Goal: Task Accomplishment & Management: Manage account settings

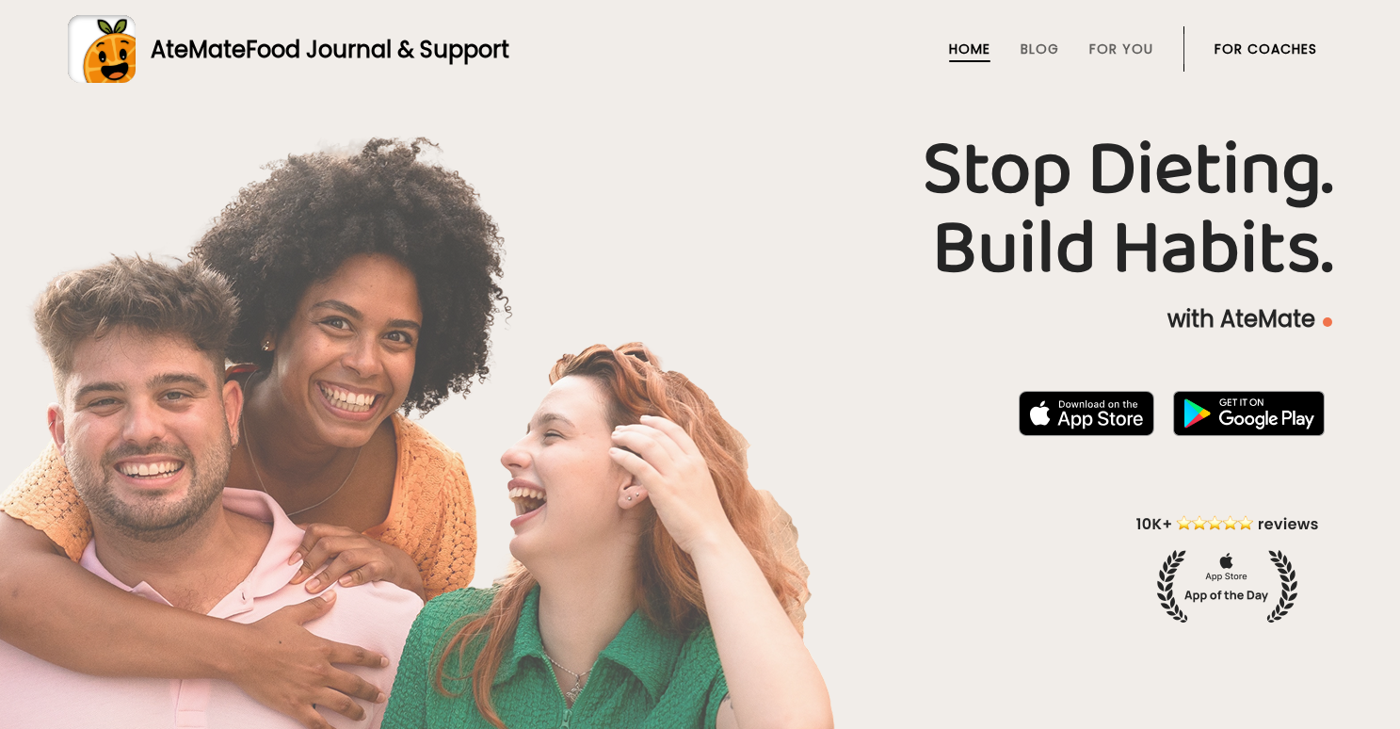
click at [1283, 46] on link "For Coaches" at bounding box center [1266, 48] width 103 height 15
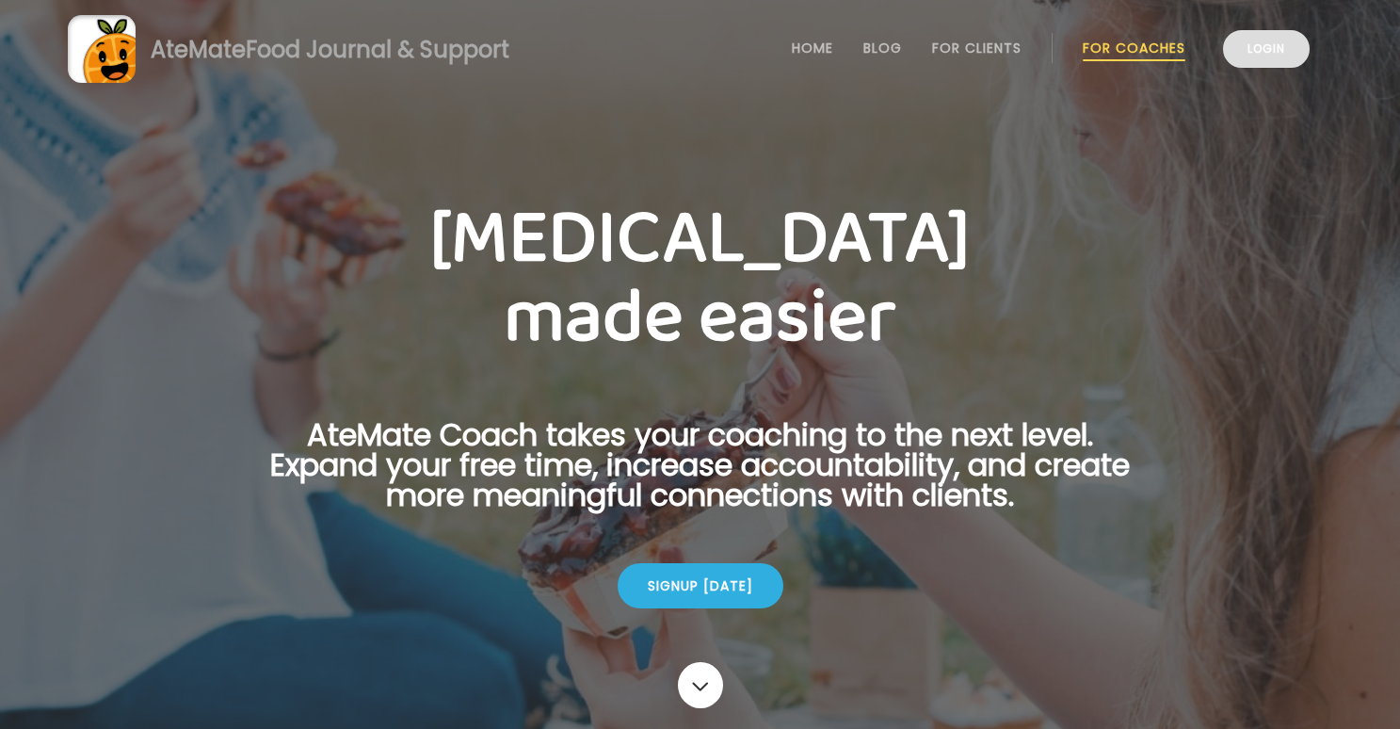
click at [1280, 42] on link "Login" at bounding box center [1266, 49] width 87 height 38
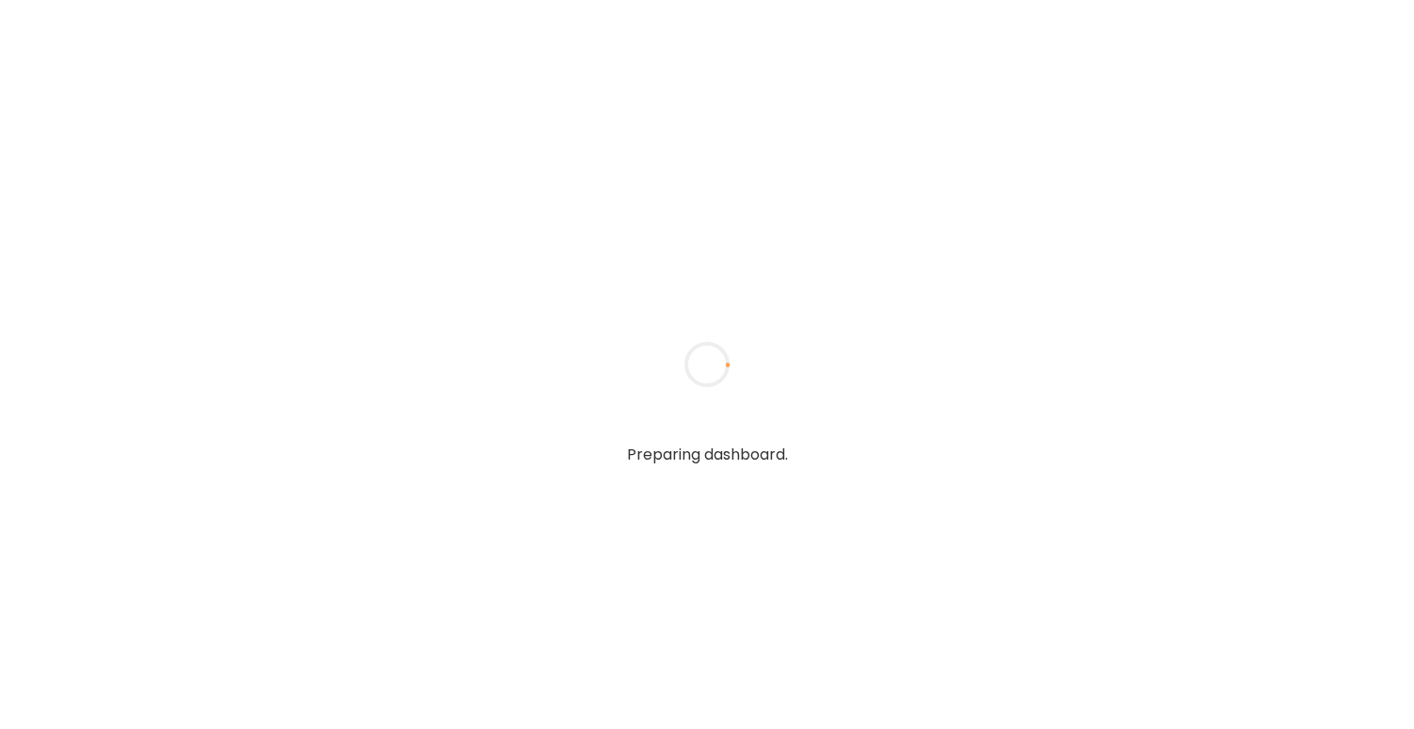
type input "**********"
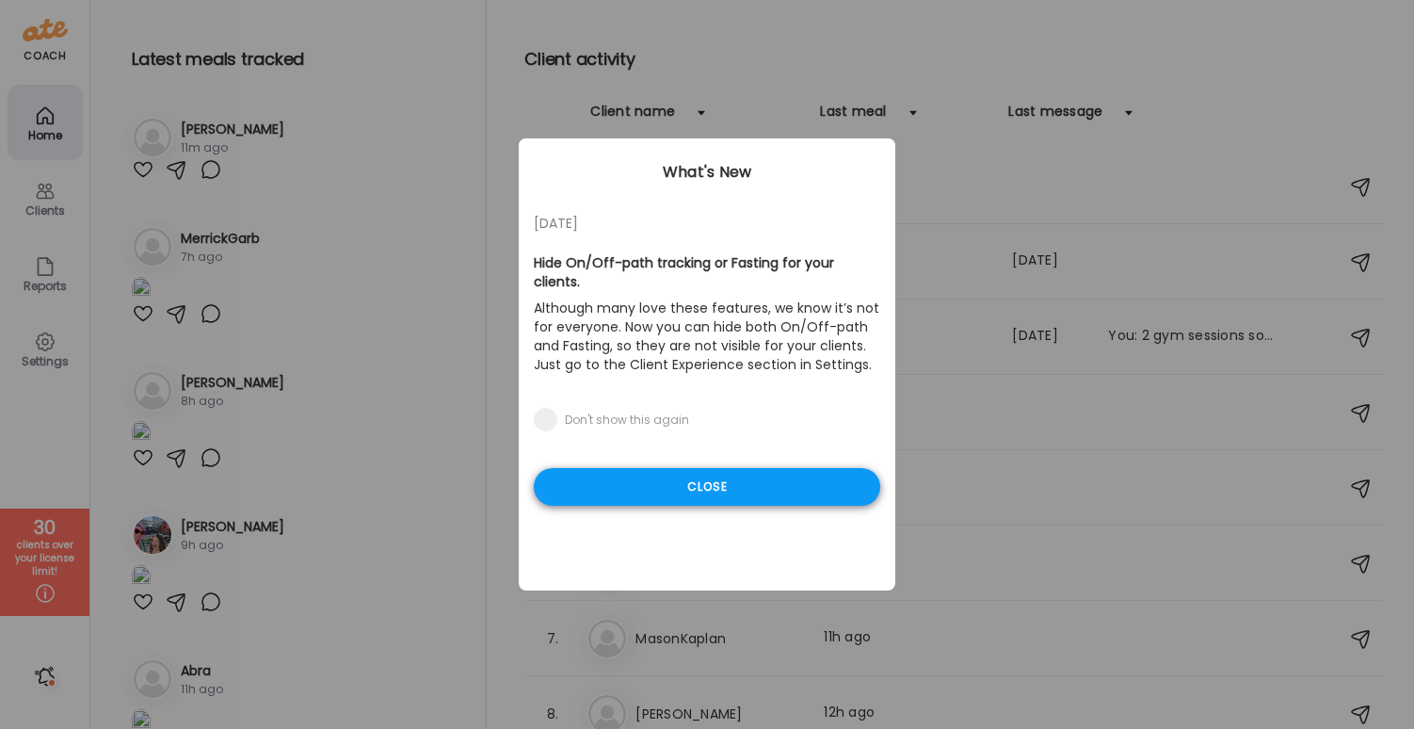
click at [572, 468] on div "Close" at bounding box center [707, 487] width 347 height 38
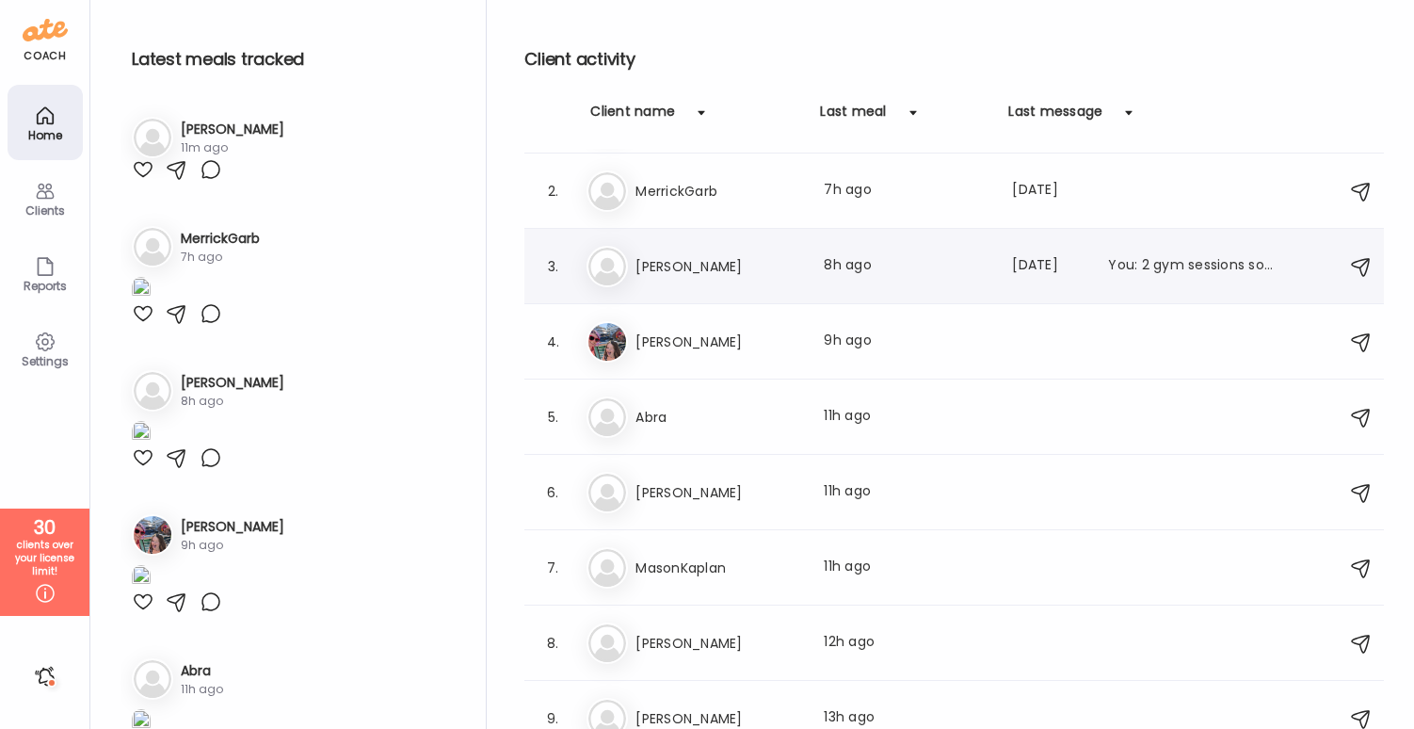
scroll to position [73, 0]
click at [721, 331] on h3 "Tracey" at bounding box center [719, 339] width 166 height 23
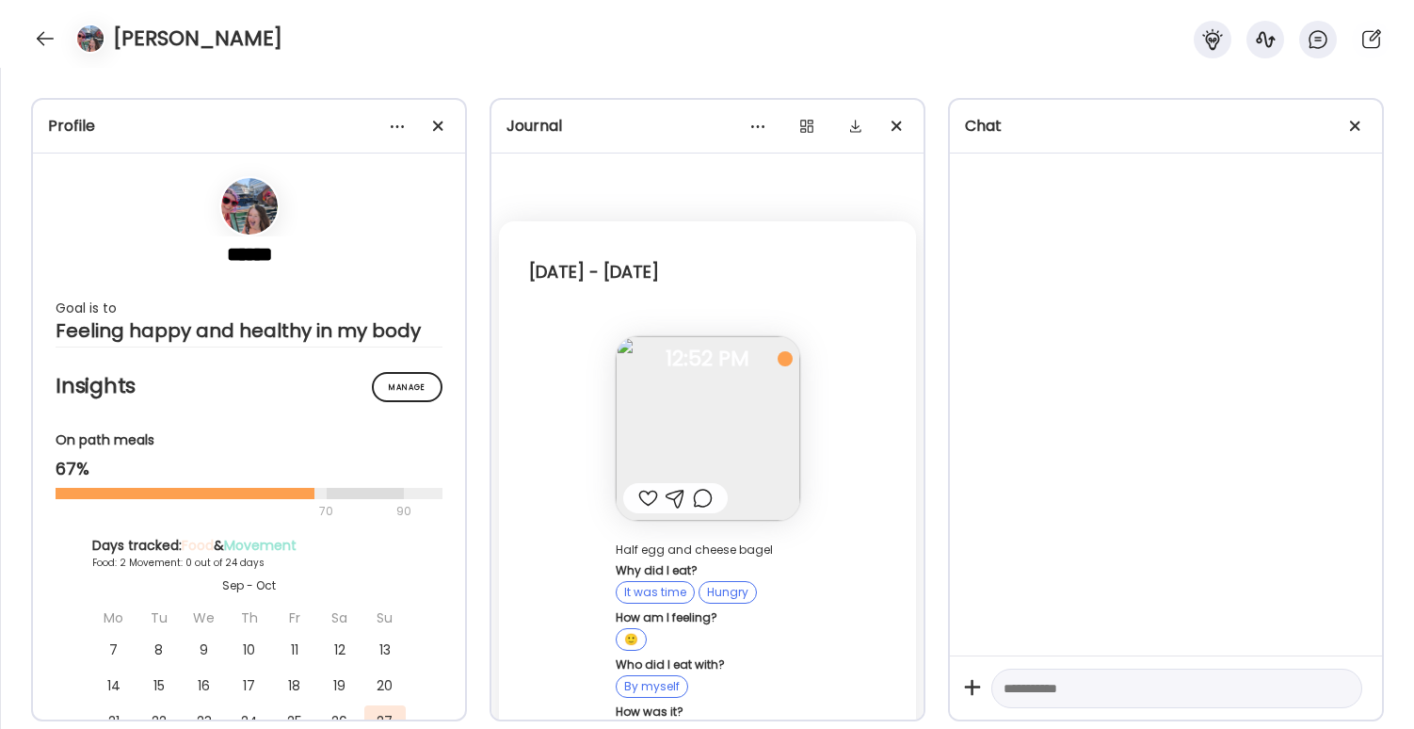
scroll to position [4340, 0]
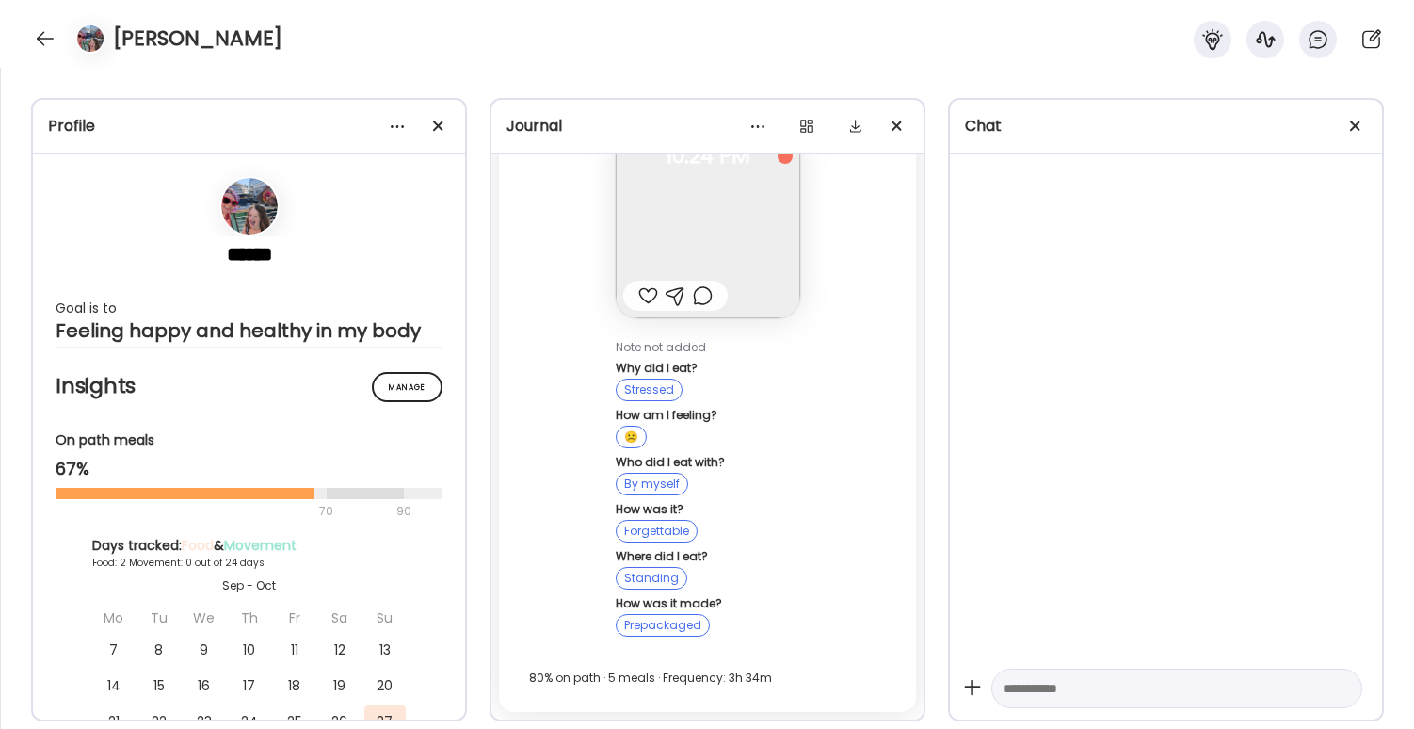
click at [238, 211] on img at bounding box center [249, 206] width 56 height 56
click at [34, 35] on div at bounding box center [45, 39] width 30 height 30
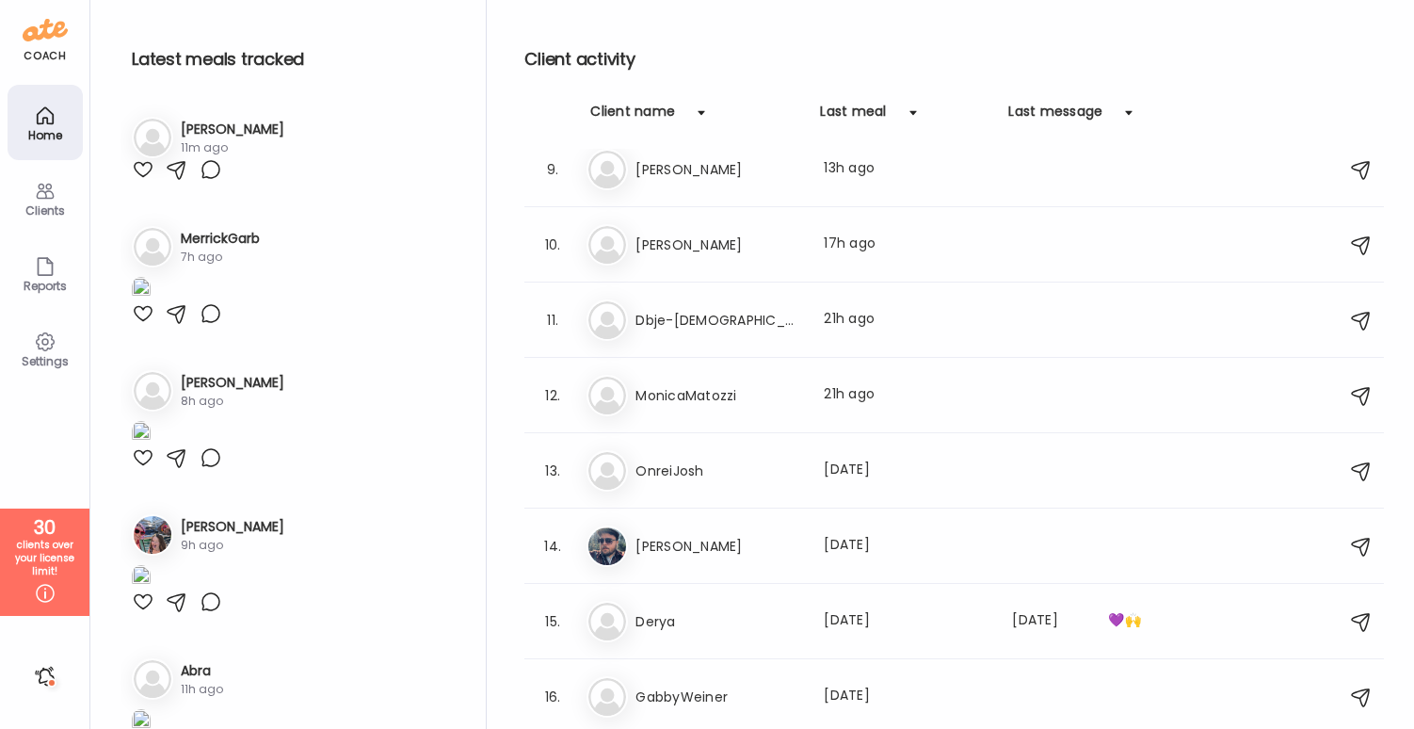
scroll to position [658, 0]
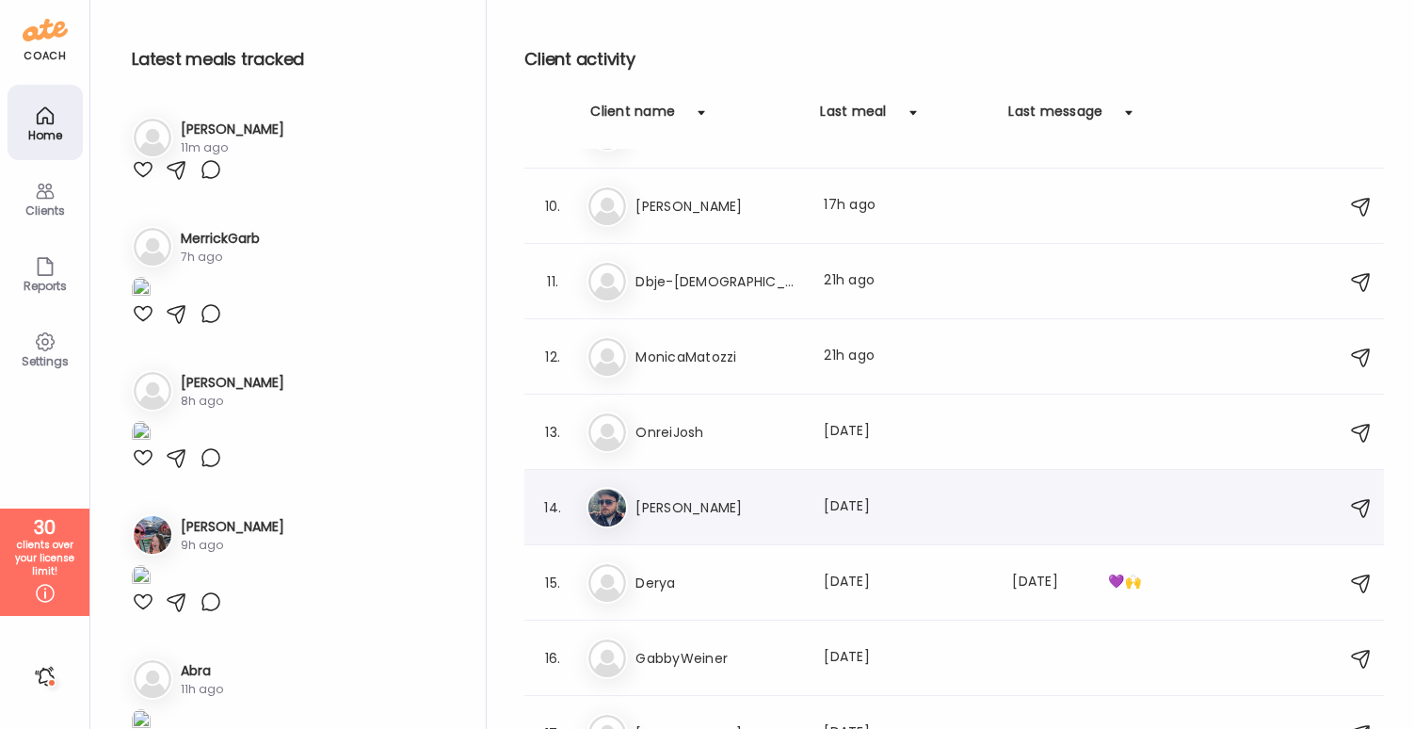
click at [729, 499] on h3 "Brad" at bounding box center [719, 507] width 166 height 23
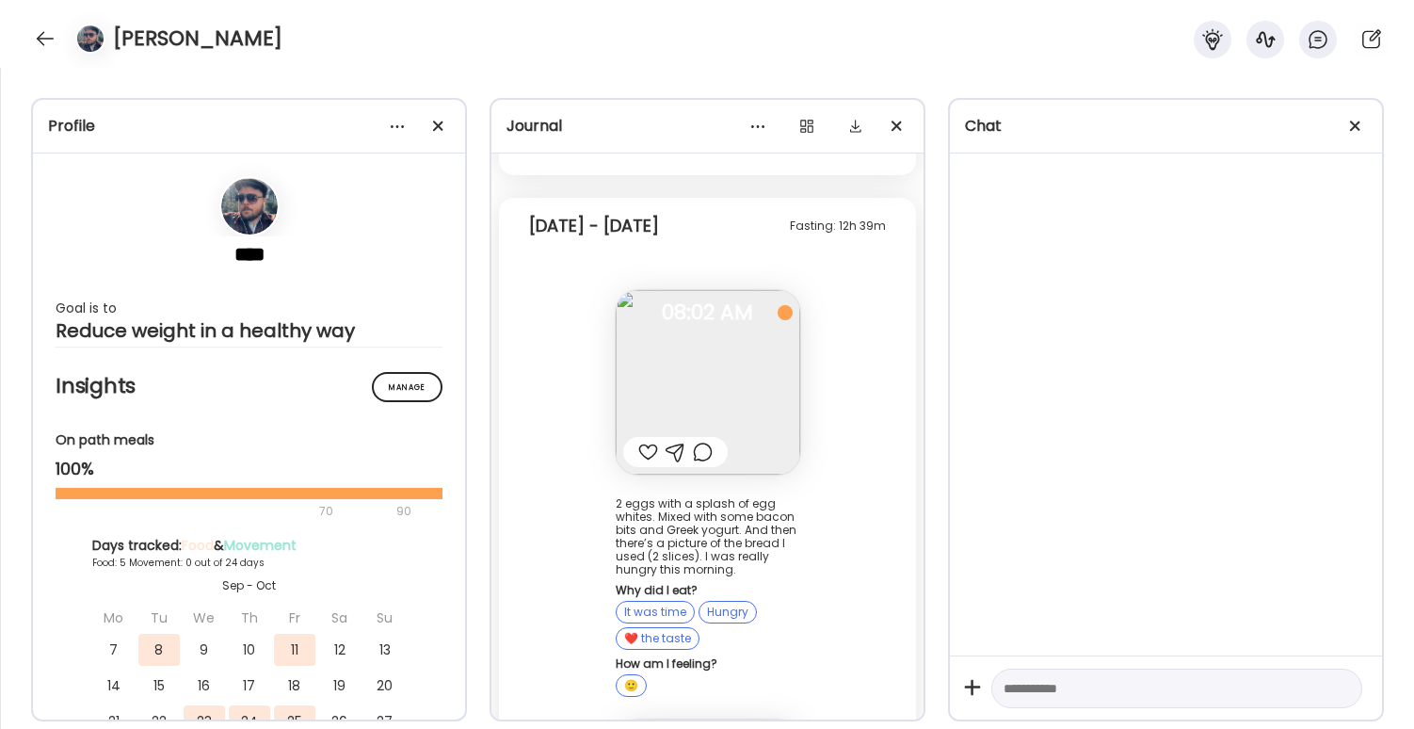
scroll to position [10245, 0]
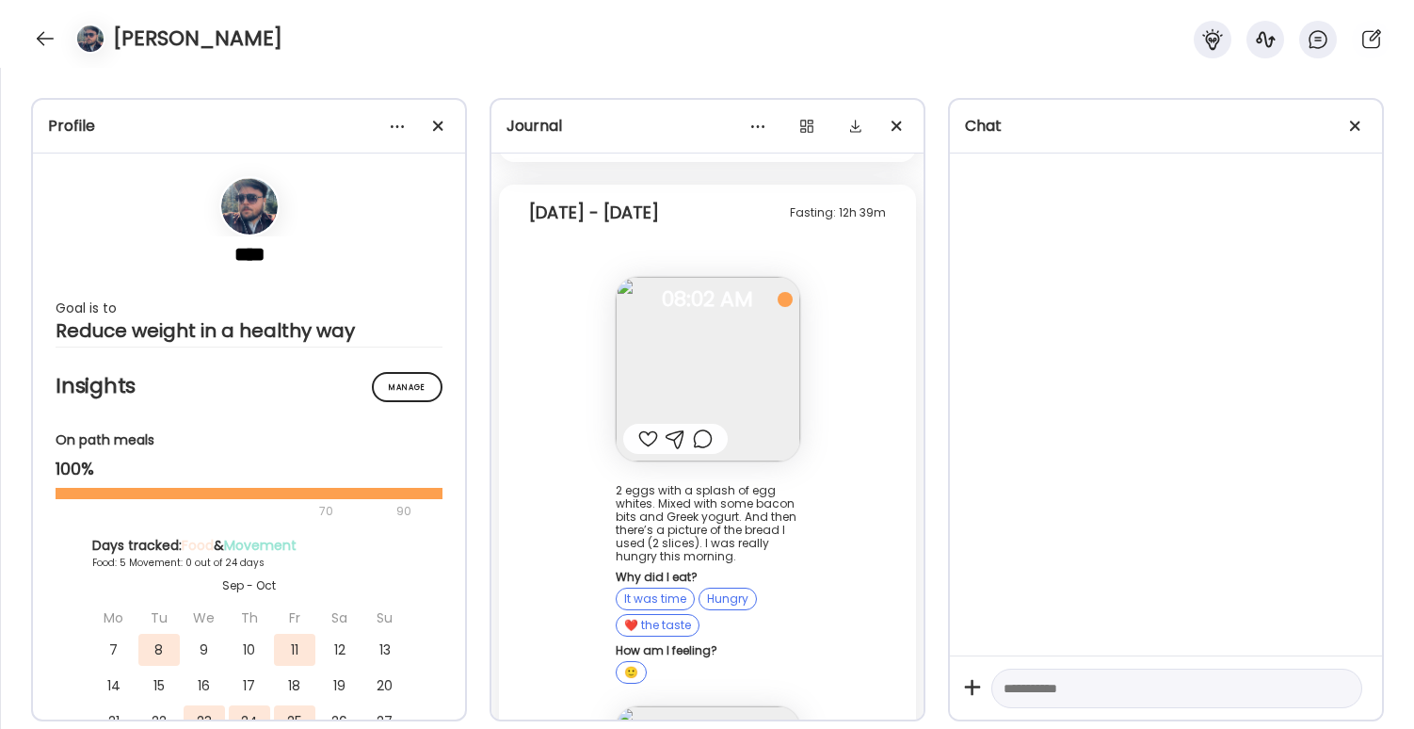
click at [730, 343] on img at bounding box center [708, 369] width 185 height 185
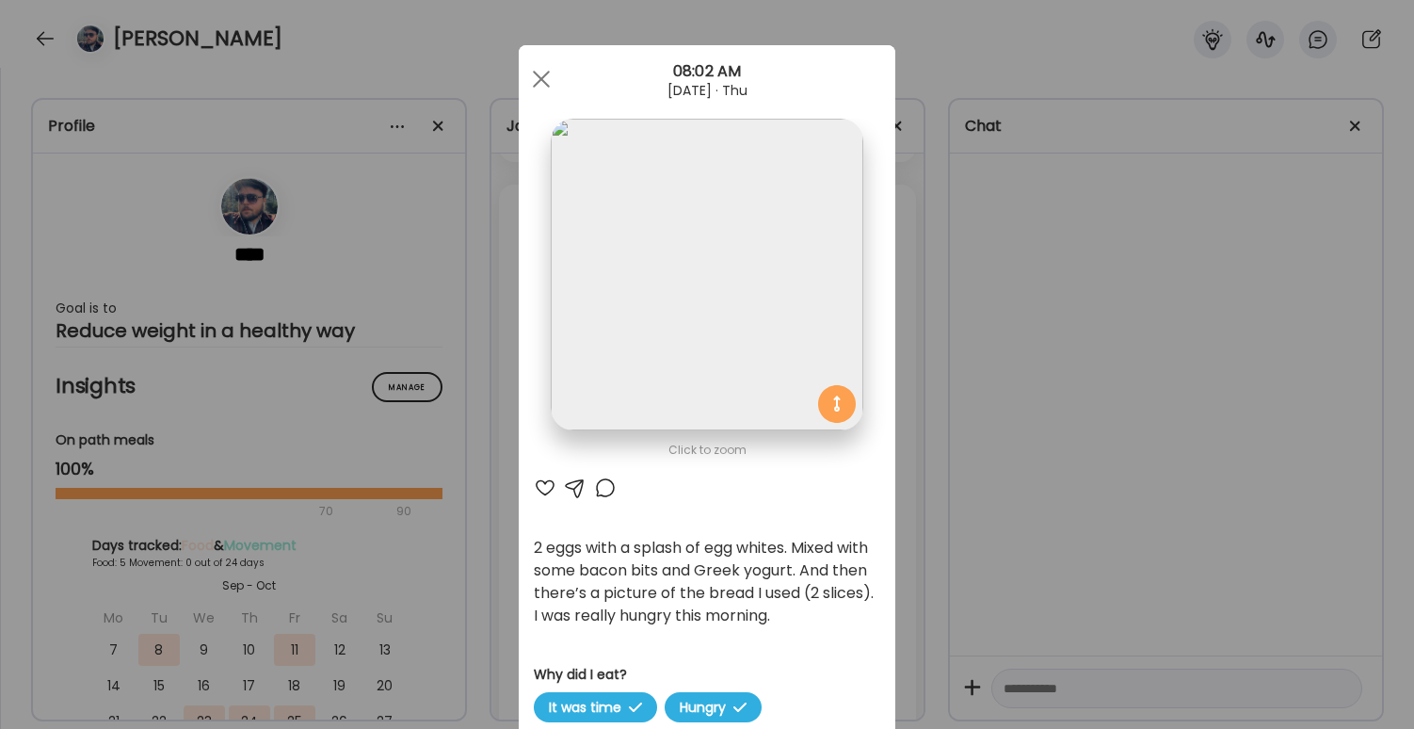
click at [1046, 411] on div "Ate Coach Dashboard Wahoo! It’s official Take a moment to set up your Coach Pro…" at bounding box center [707, 364] width 1414 height 729
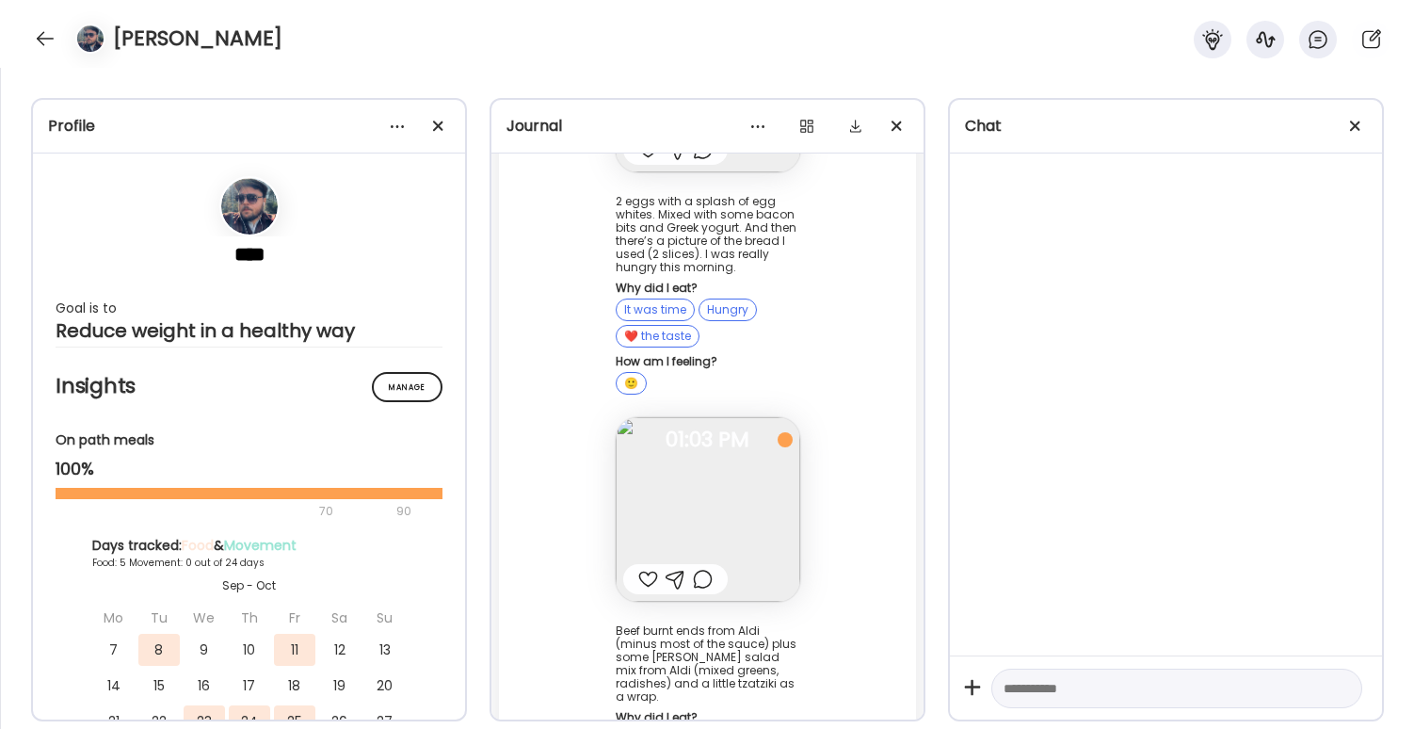
scroll to position [10537, 0]
click at [713, 468] on img at bounding box center [708, 506] width 185 height 185
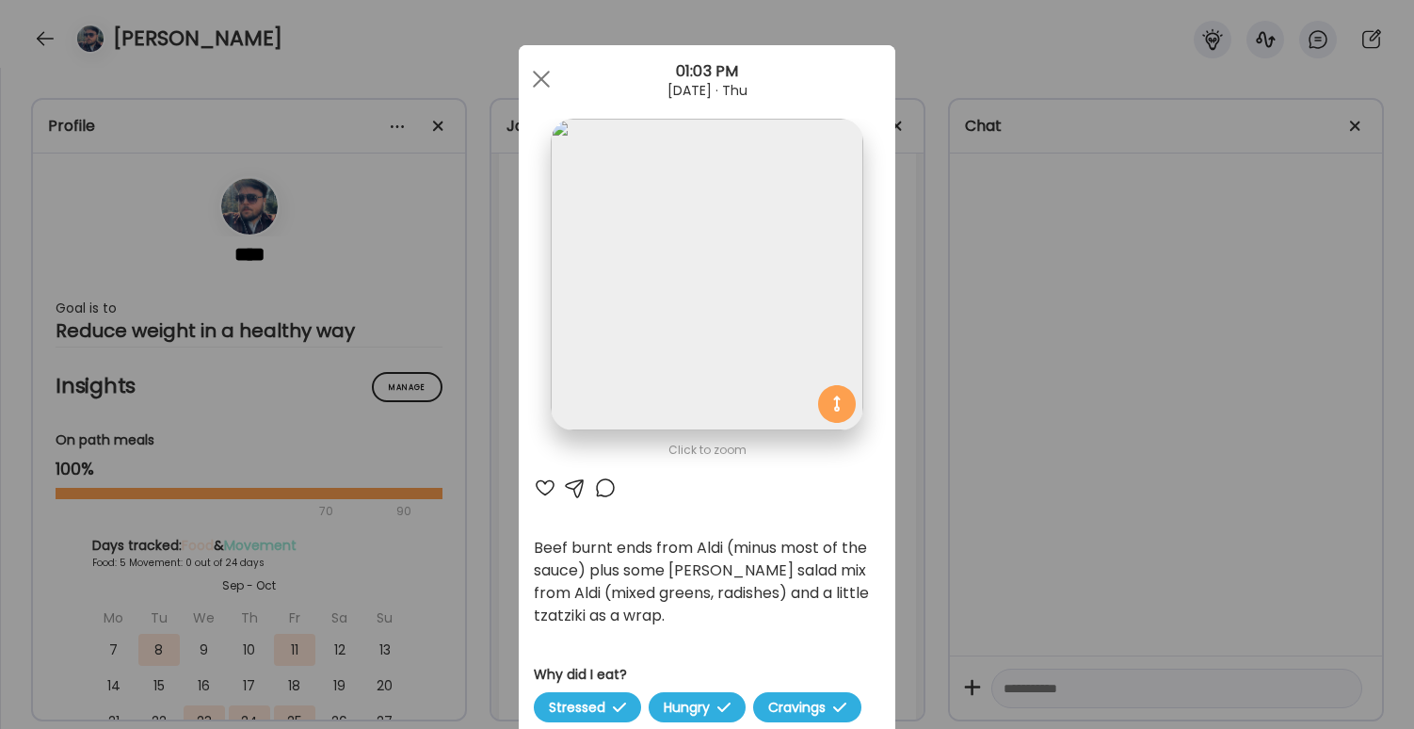
click at [1098, 430] on div "Ate Coach Dashboard Wahoo! It’s official Take a moment to set up your Coach Pro…" at bounding box center [707, 364] width 1414 height 729
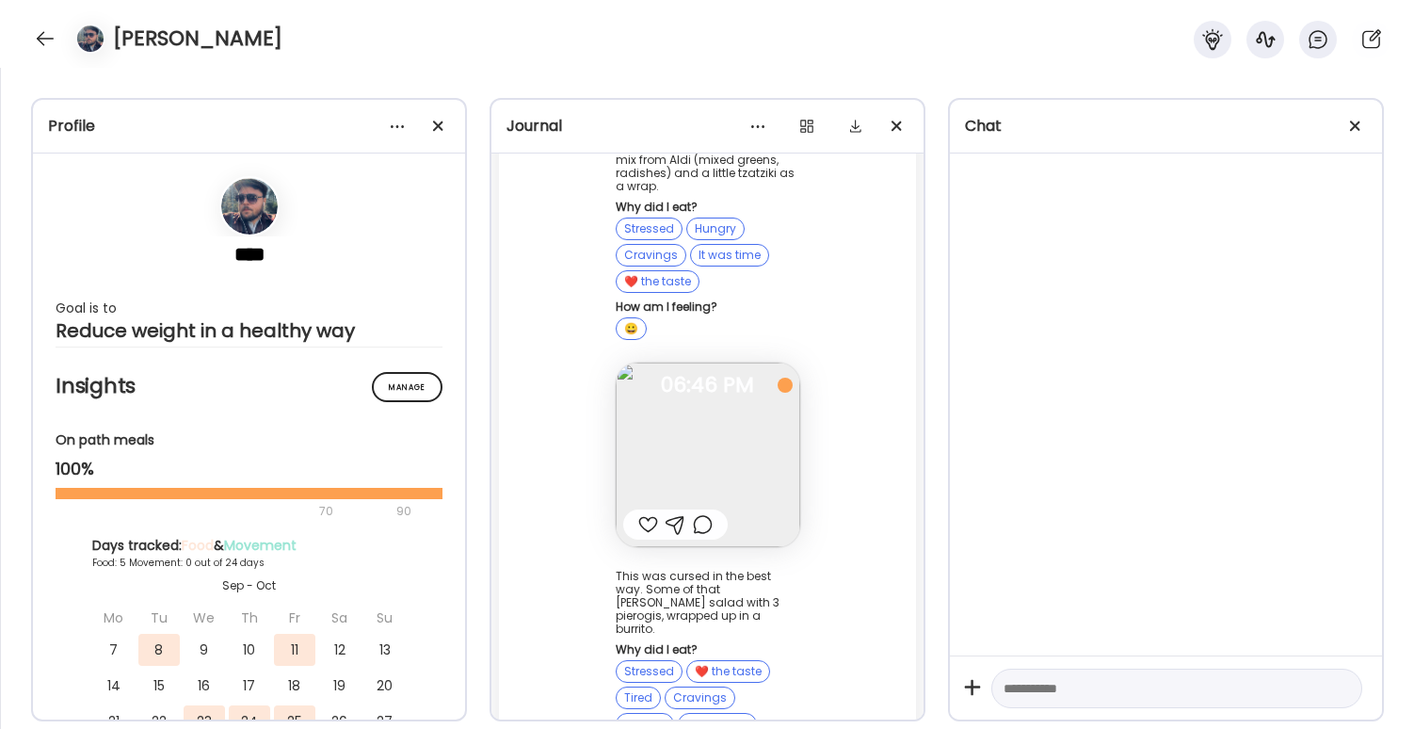
scroll to position [11095, 0]
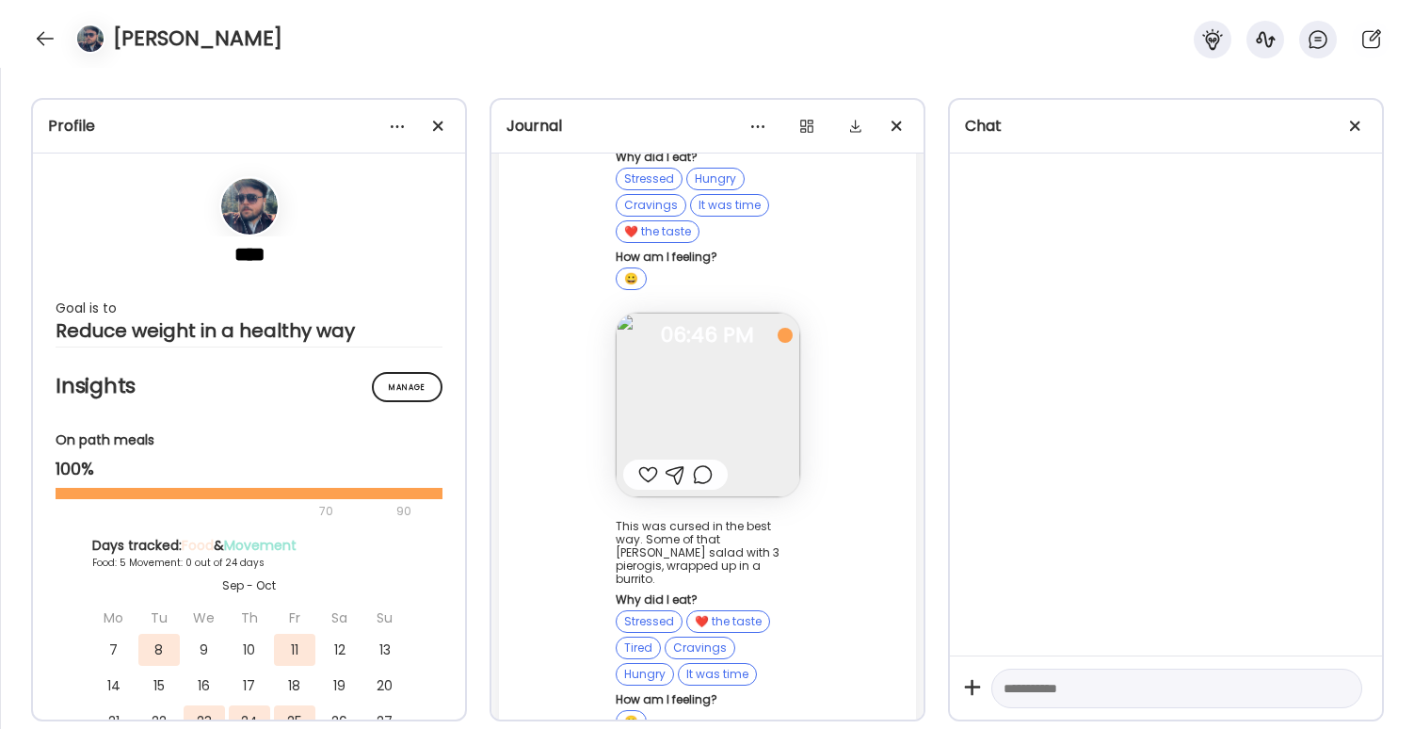
click at [743, 378] on img at bounding box center [708, 405] width 185 height 185
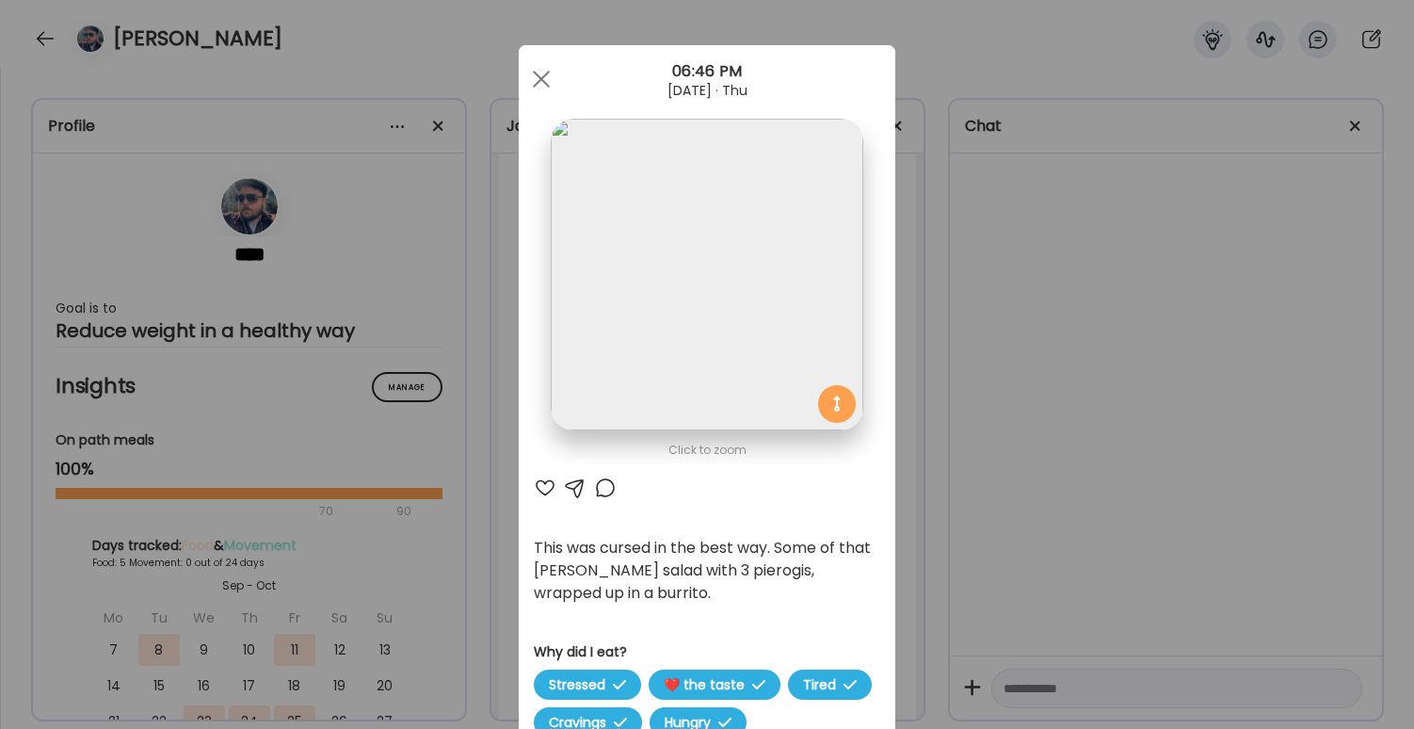
click at [961, 456] on div "Ate Coach Dashboard Wahoo! It’s official Take a moment to set up your Coach Pro…" at bounding box center [707, 364] width 1414 height 729
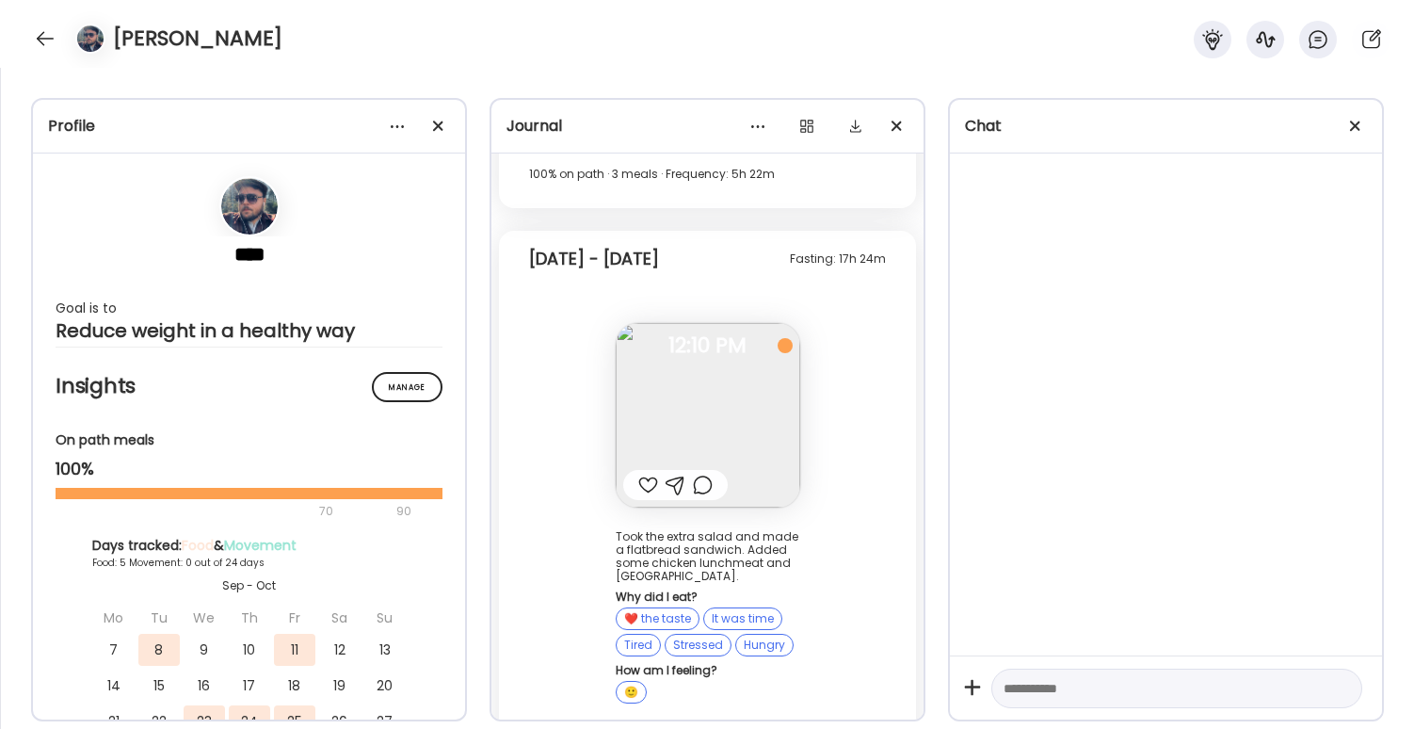
scroll to position [11709, 0]
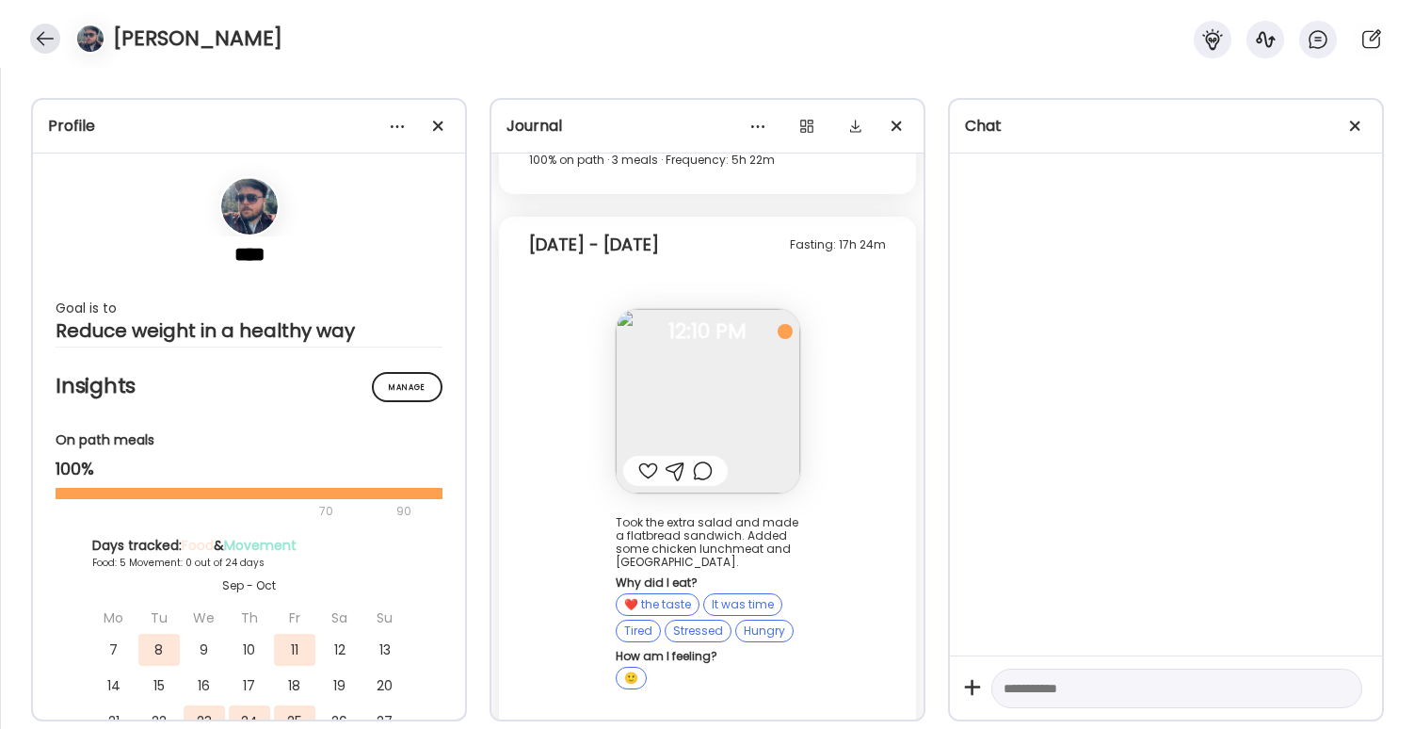
click at [46, 25] on div at bounding box center [45, 39] width 30 height 30
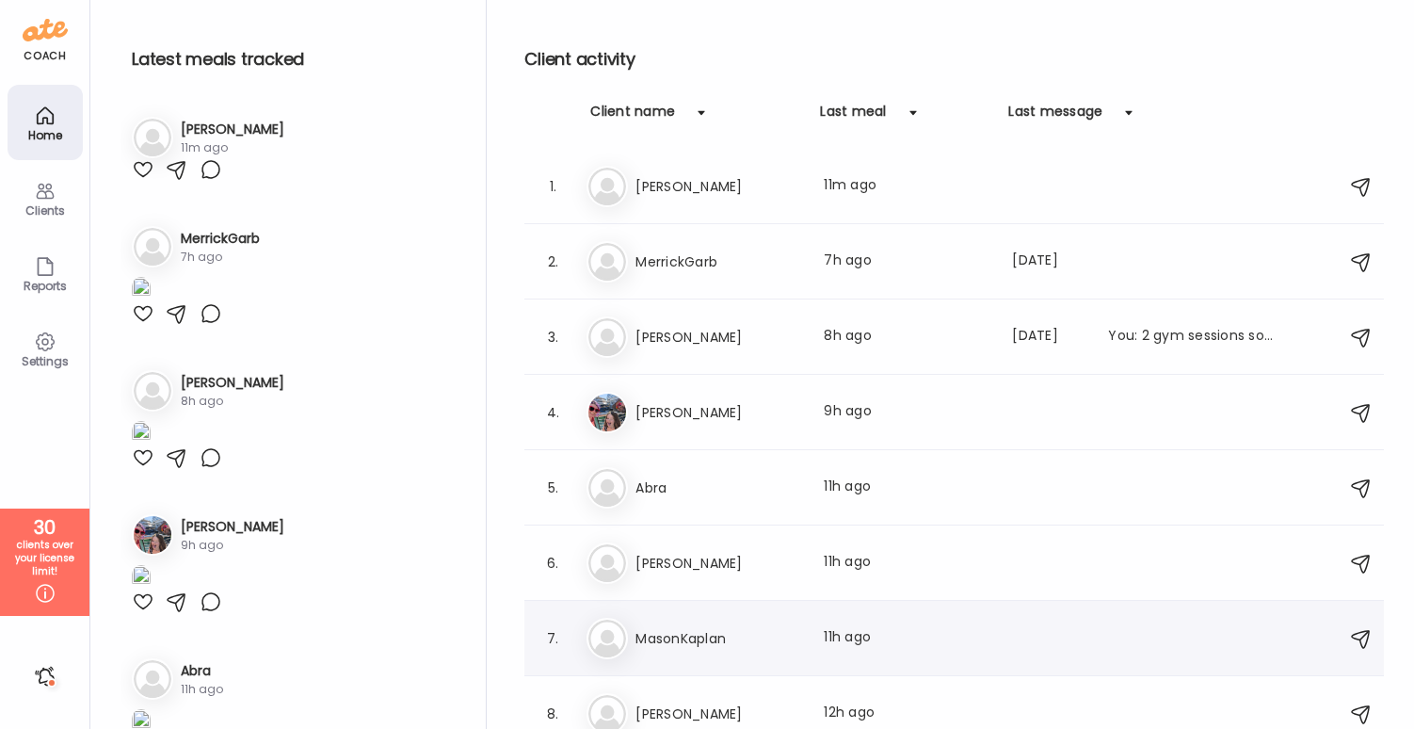
scroll to position [42, 0]
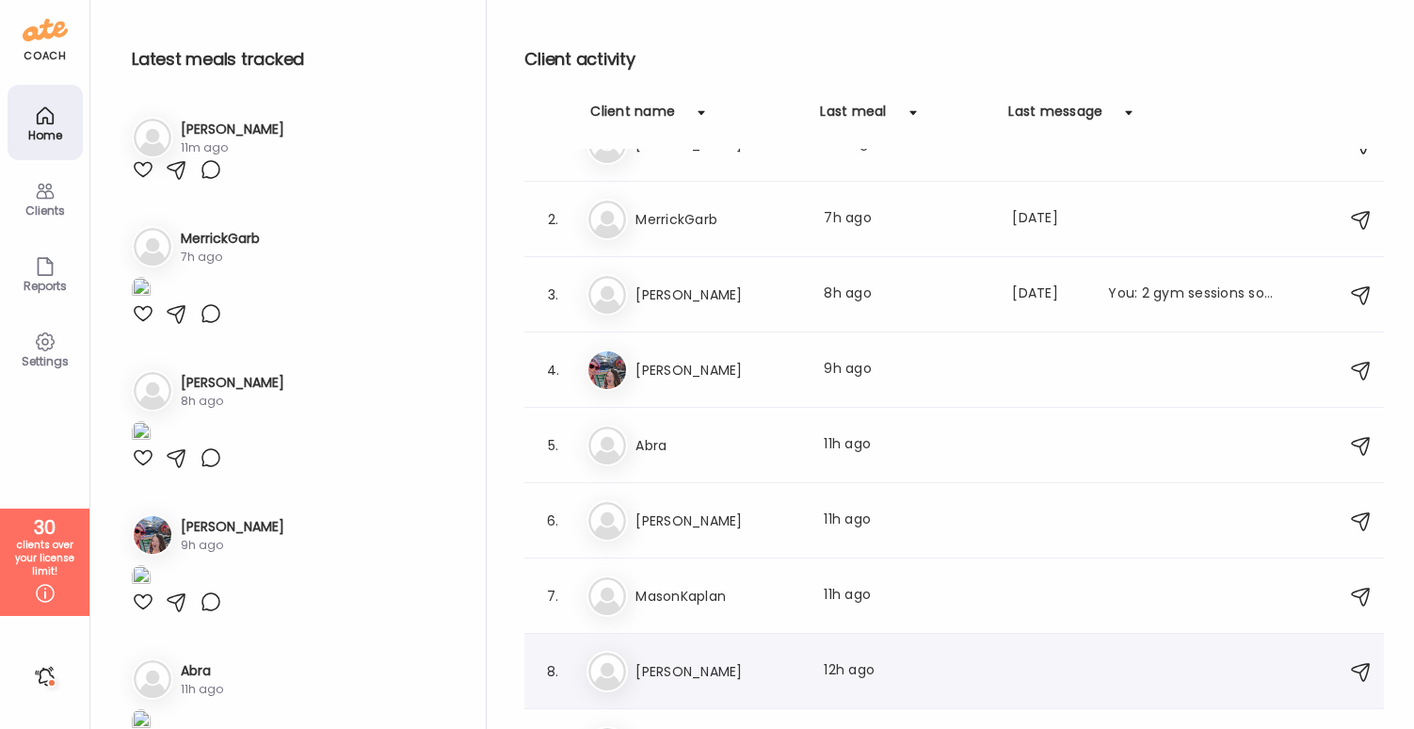
click at [726, 667] on h3 "KaitlynnDeal" at bounding box center [719, 671] width 166 height 23
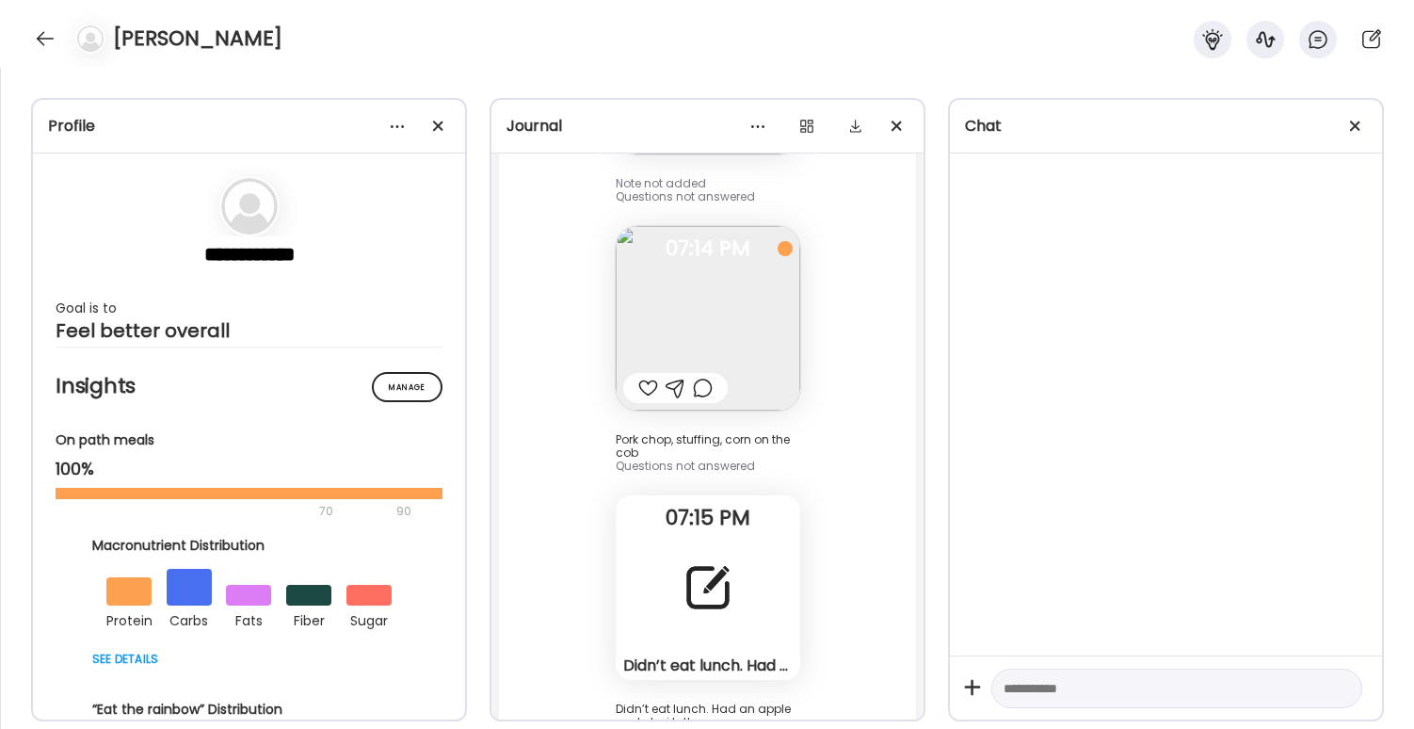
scroll to position [4762, 0]
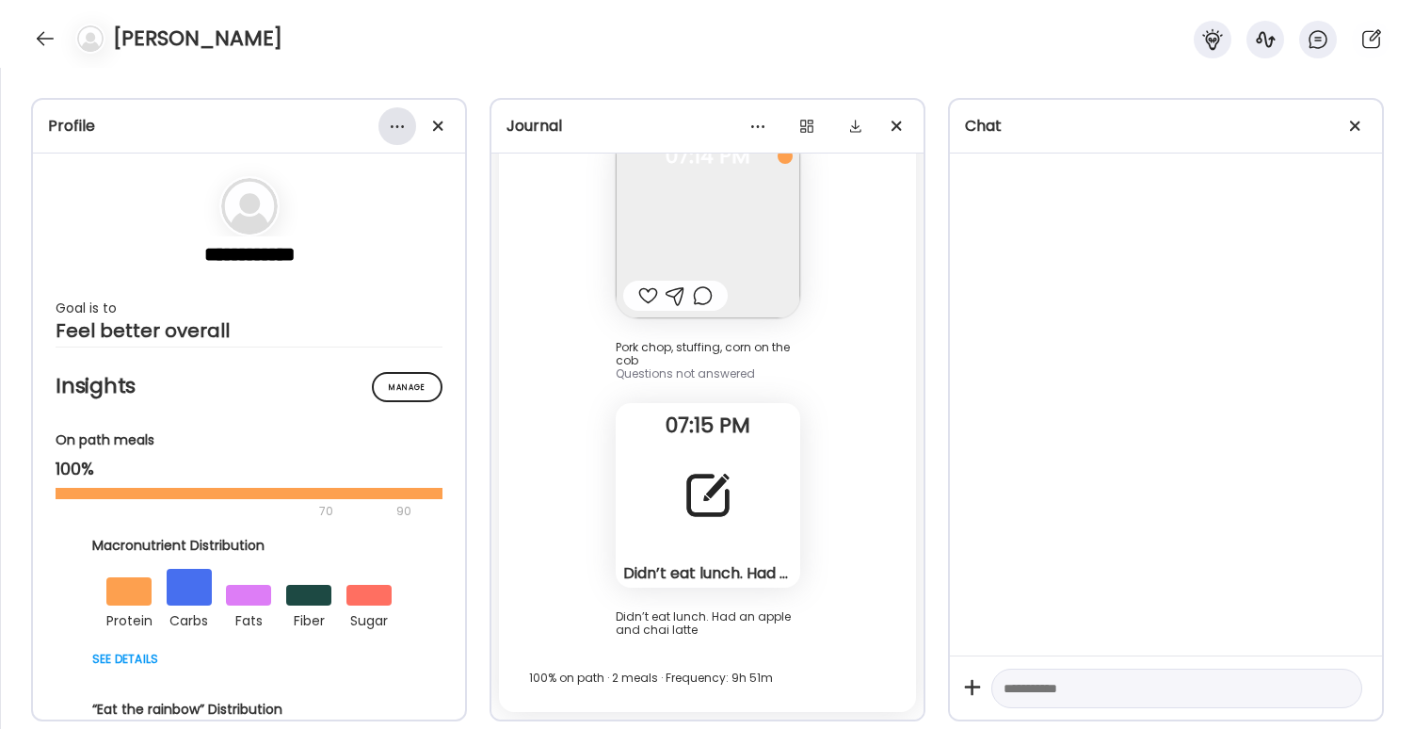
click at [405, 119] on div at bounding box center [398, 126] width 38 height 38
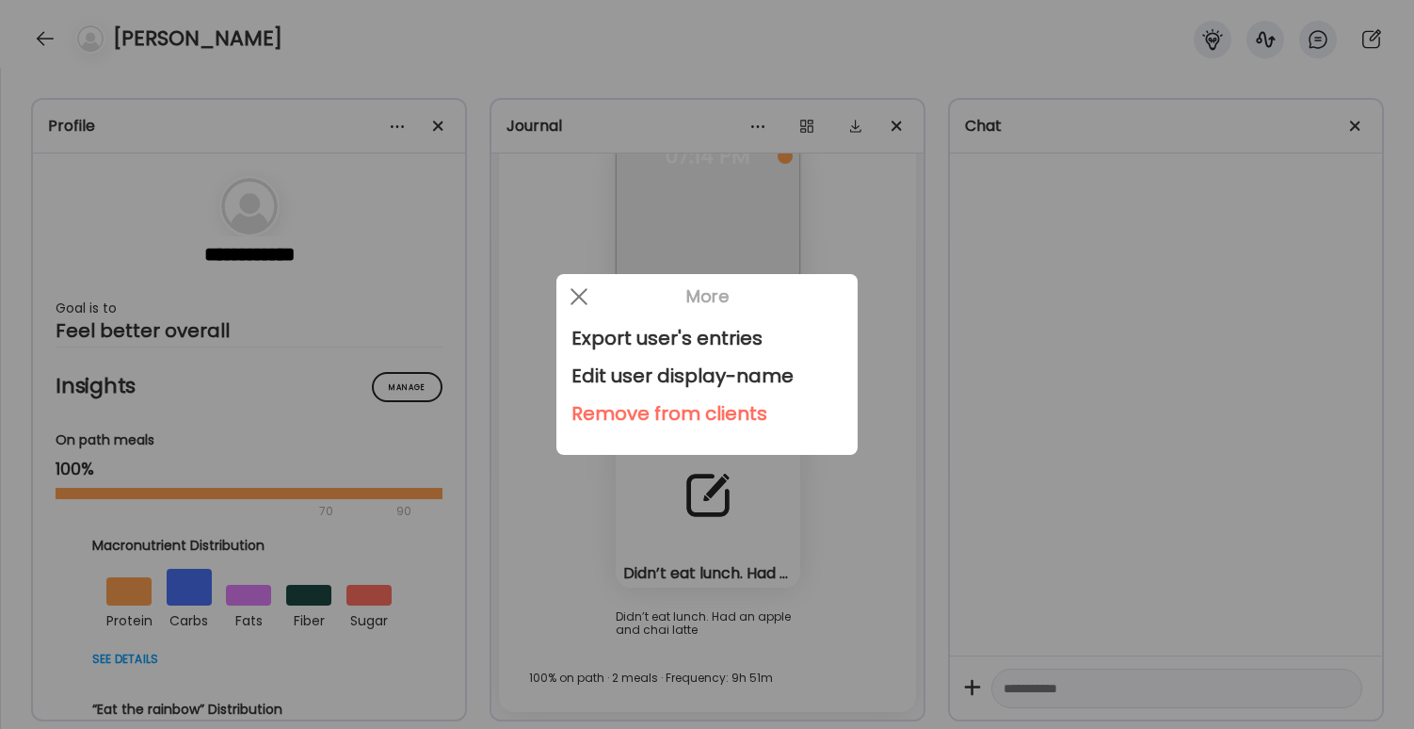
click at [438, 201] on div at bounding box center [707, 364] width 1414 height 729
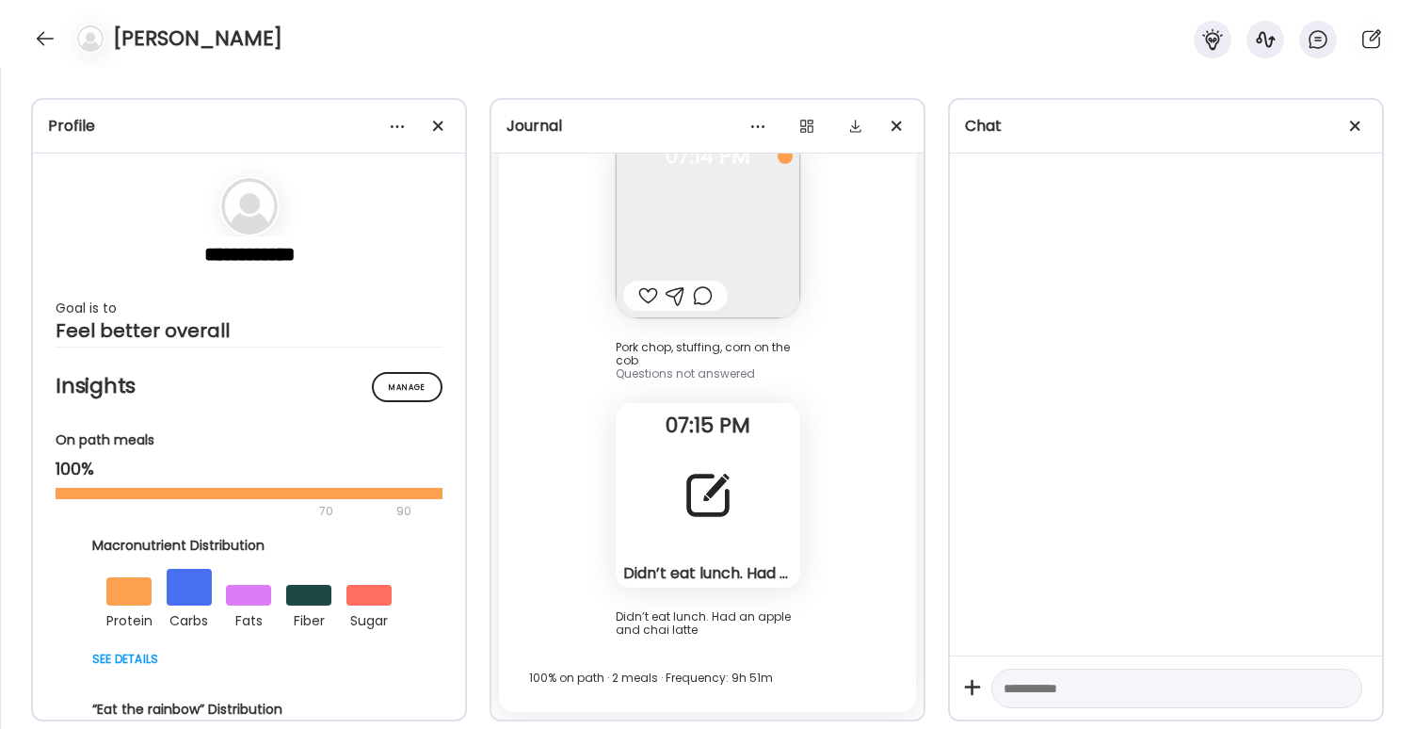
click at [53, 21] on div "KaitlynnDeal" at bounding box center [707, 34] width 1414 height 68
click at [48, 36] on div at bounding box center [45, 39] width 30 height 30
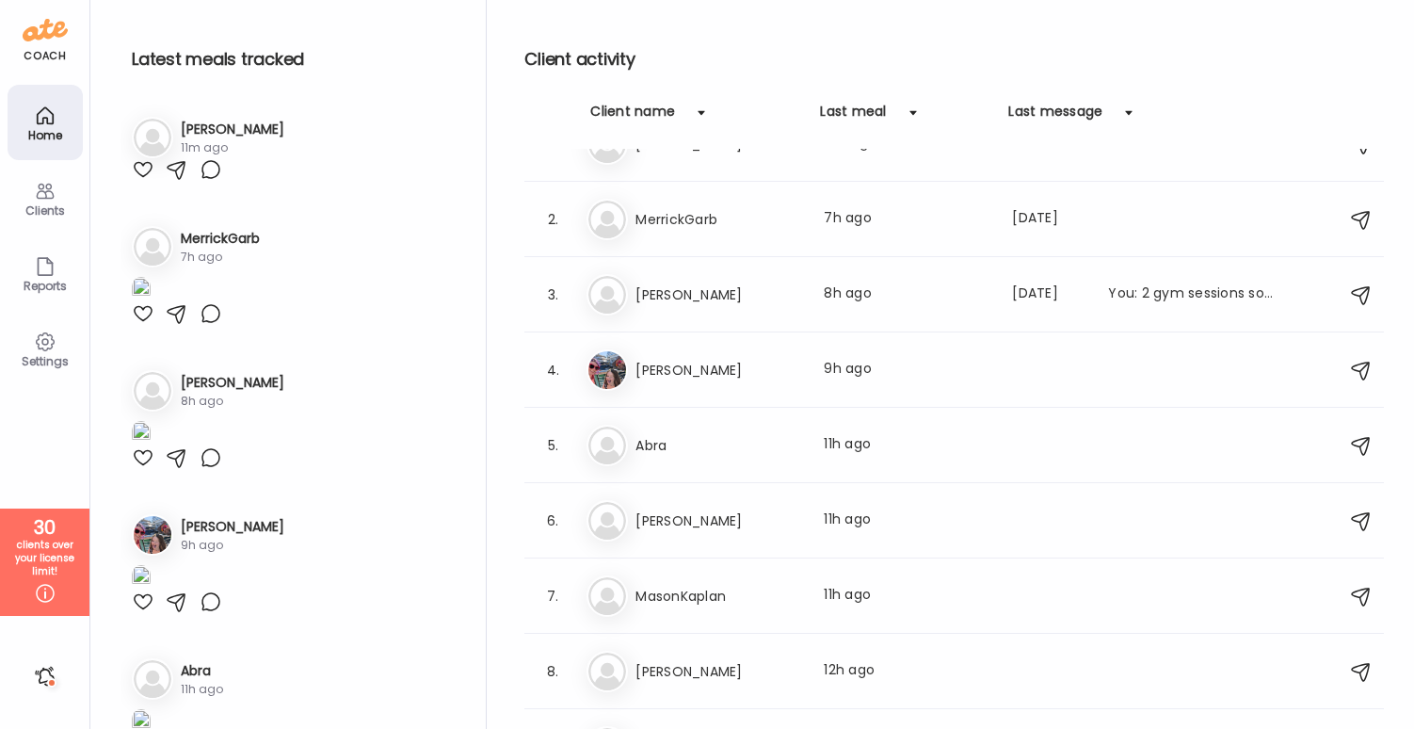
click at [42, 330] on icon at bounding box center [45, 341] width 23 height 23
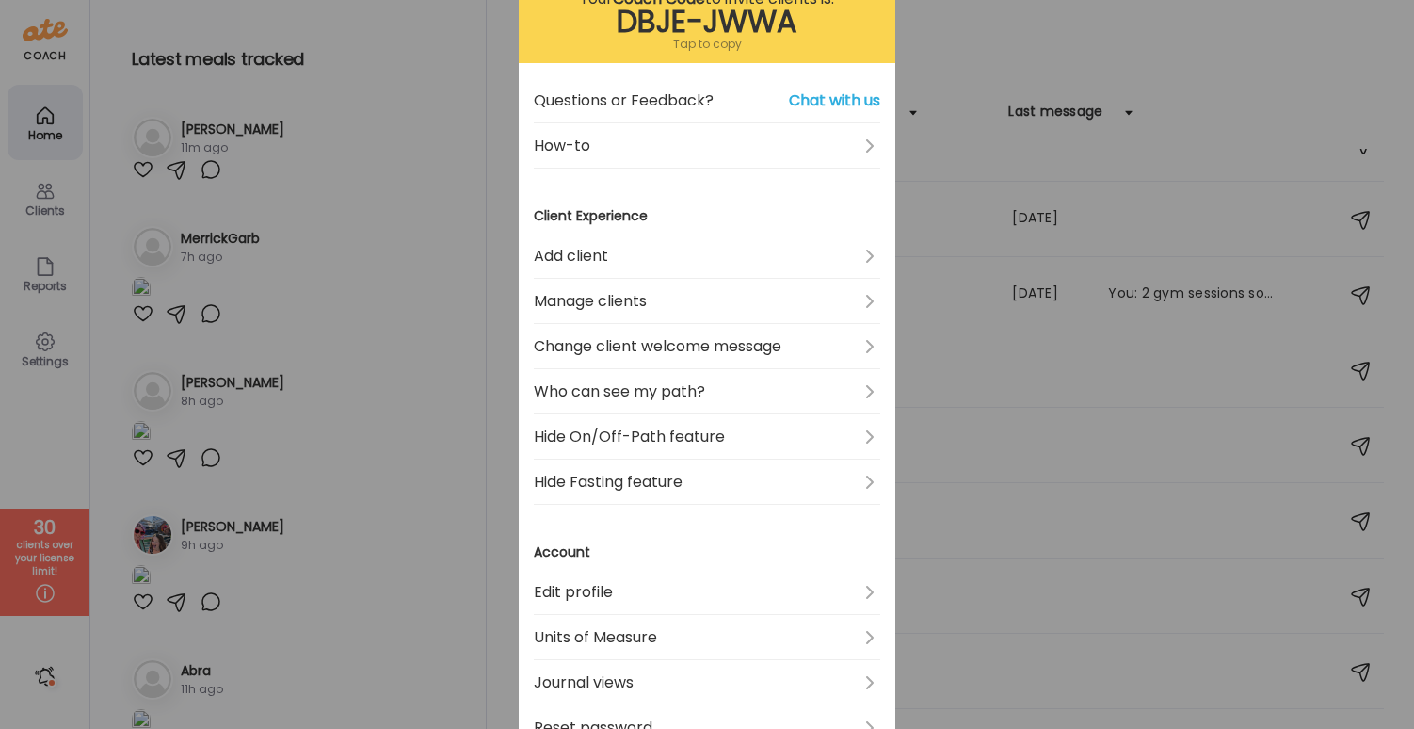
scroll to position [140, 0]
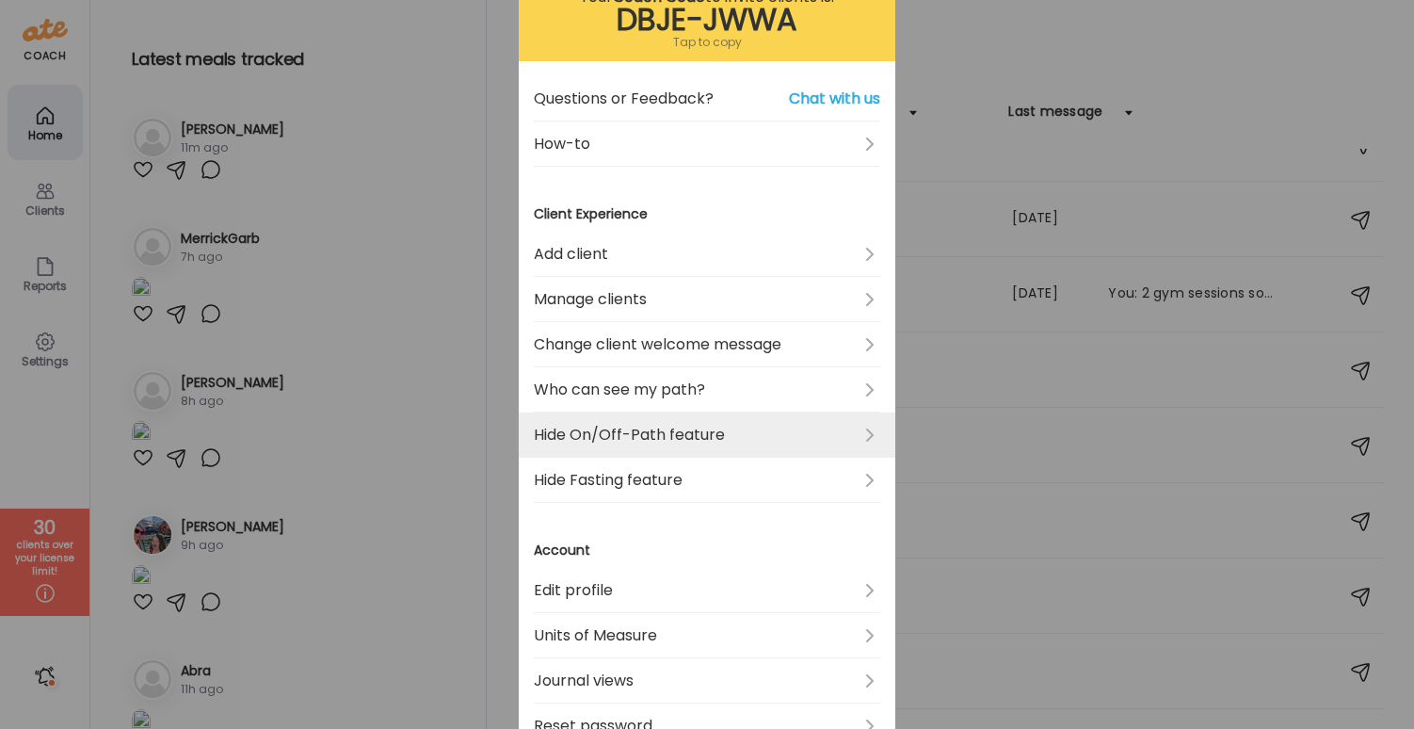
click at [774, 442] on link "Hide On/Off-Path feature" at bounding box center [707, 434] width 347 height 45
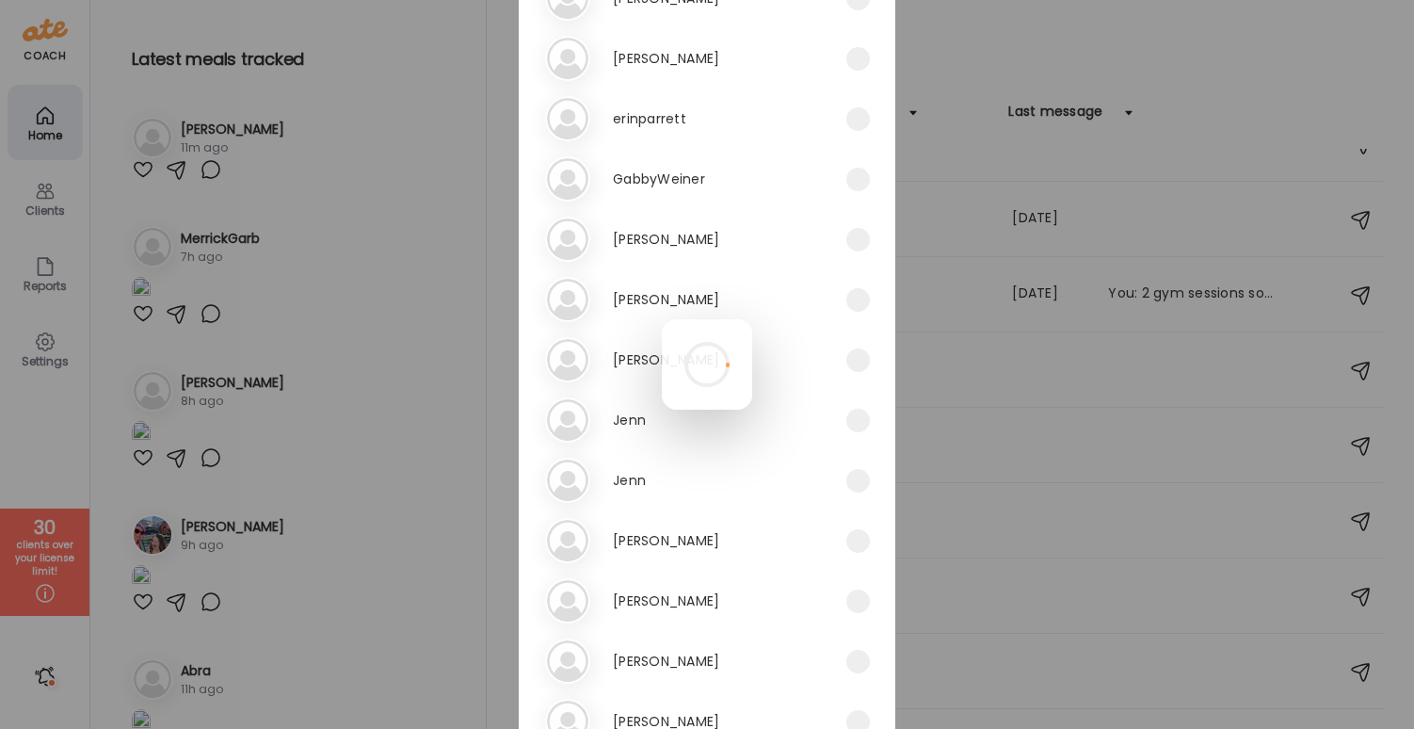
scroll to position [1193, 0]
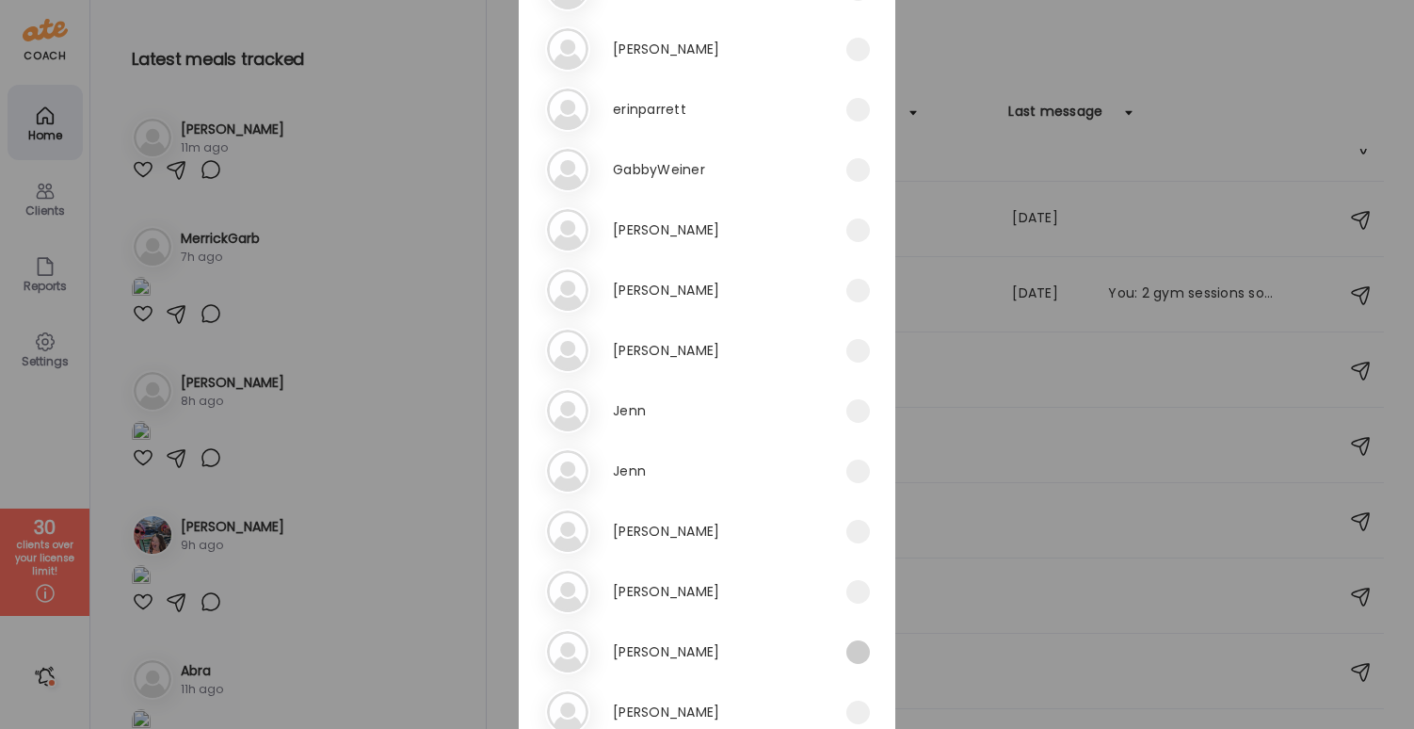
click at [850, 654] on span at bounding box center [858, 652] width 24 height 24
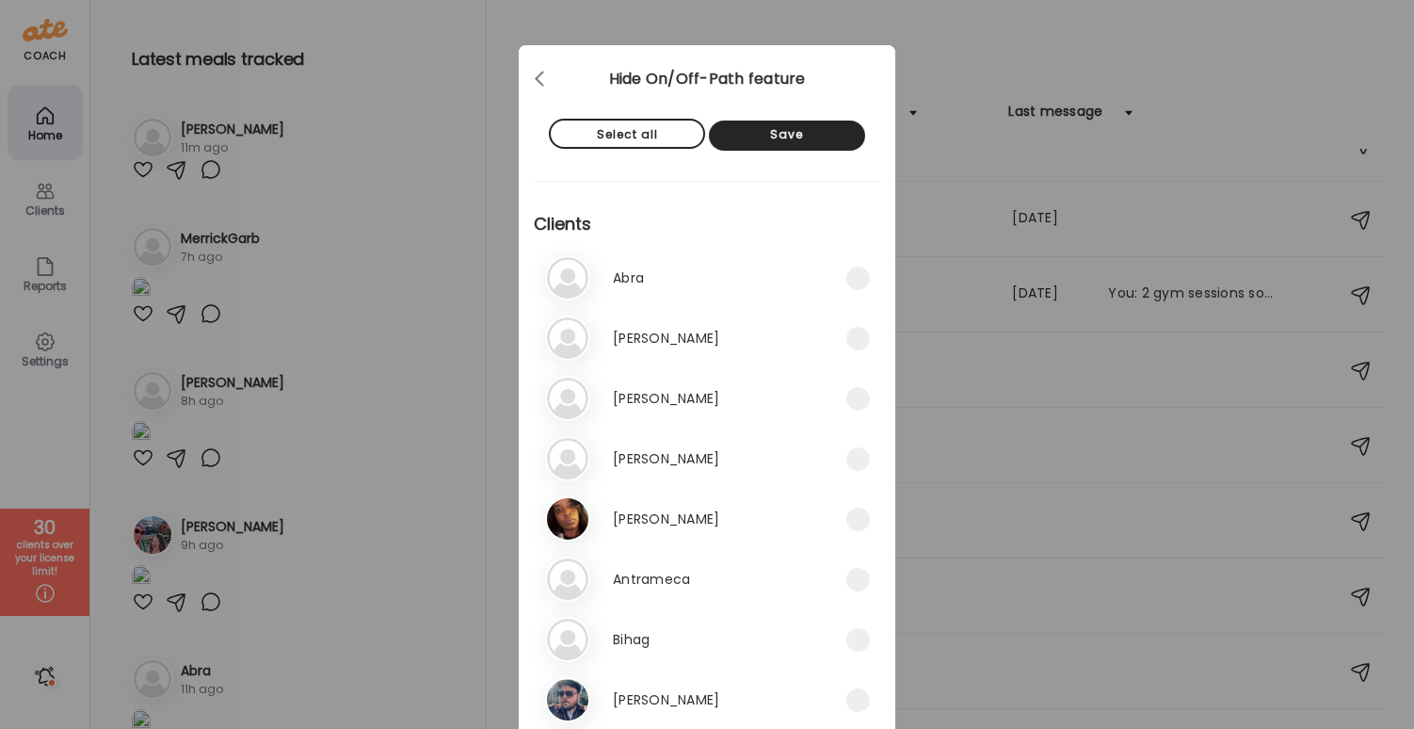
click at [795, 132] on div "Save" at bounding box center [787, 136] width 156 height 30
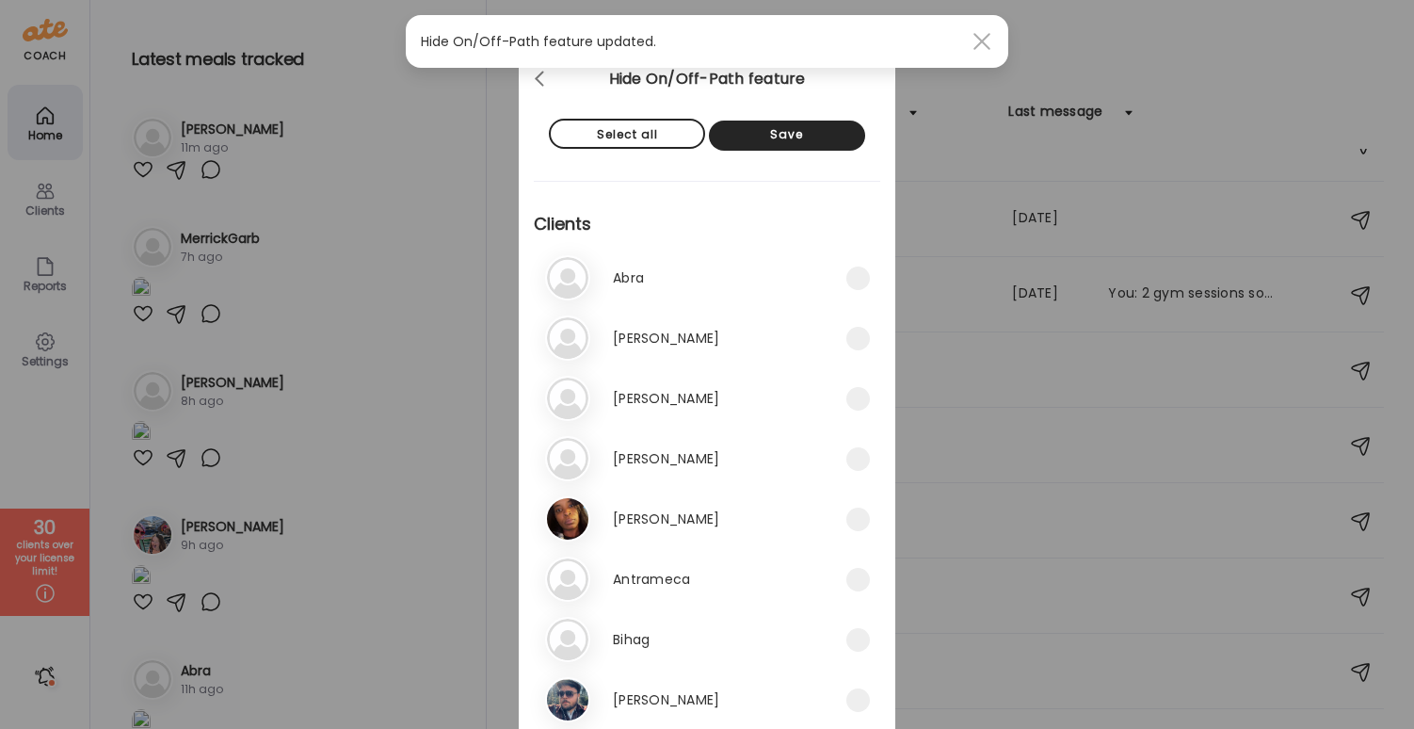
click at [988, 42] on div at bounding box center [982, 42] width 38 height 38
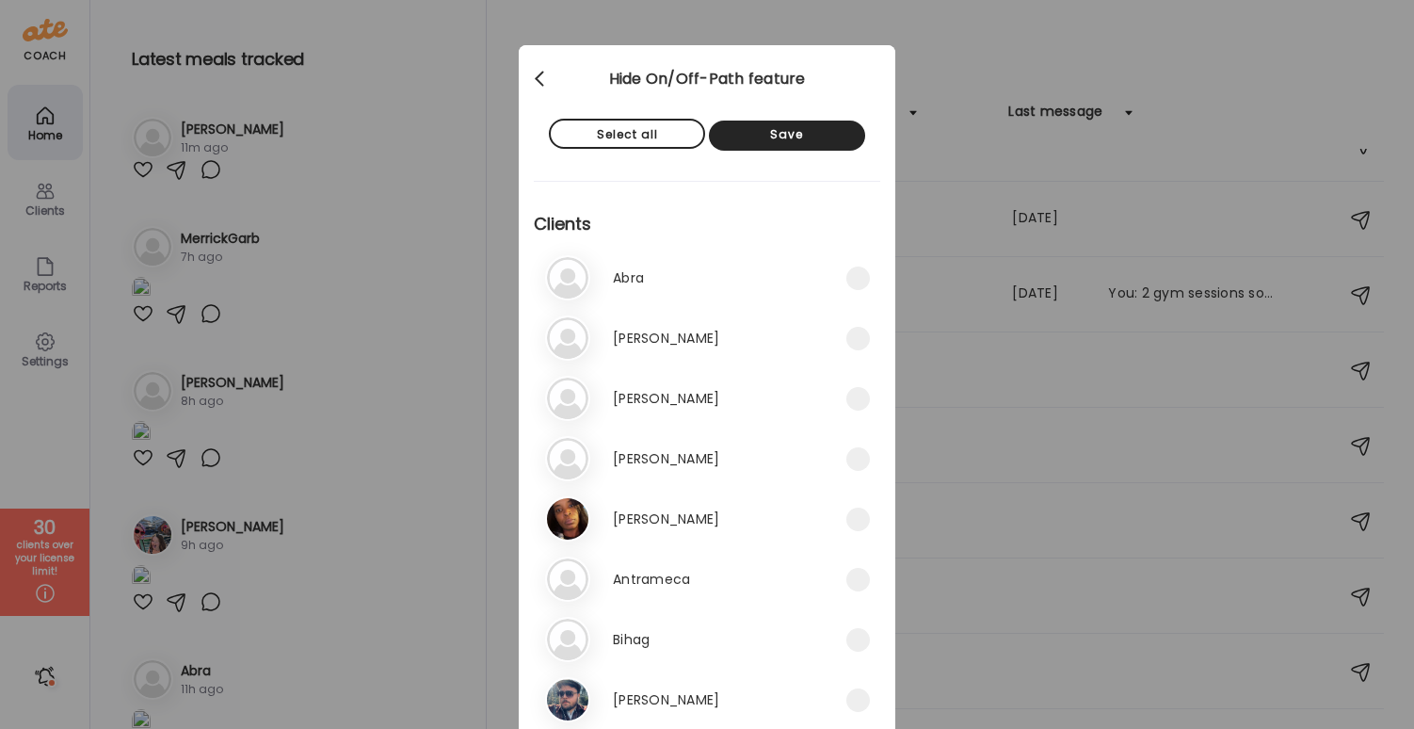
click at [533, 79] on div at bounding box center [542, 79] width 38 height 38
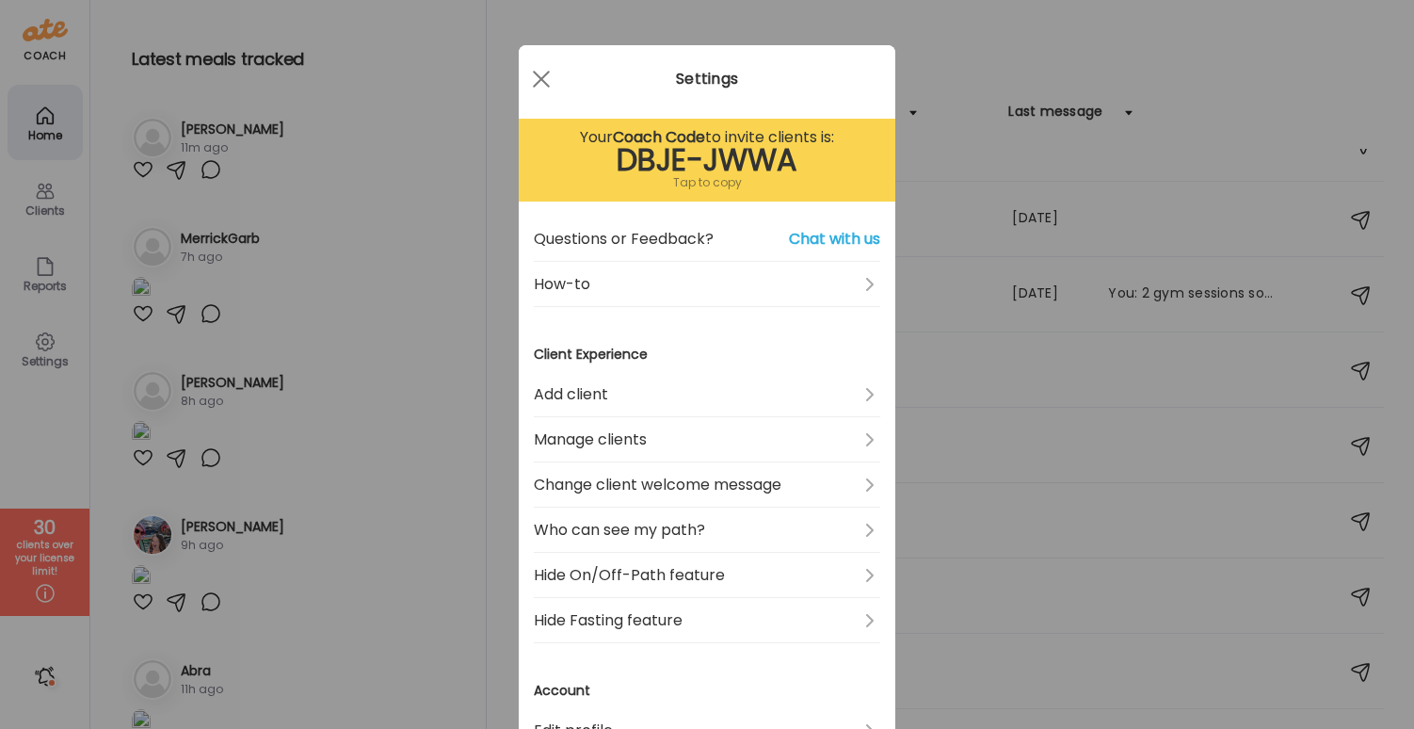
click at [534, 79] on span at bounding box center [541, 79] width 17 height 17
